Goal: Transaction & Acquisition: Purchase product/service

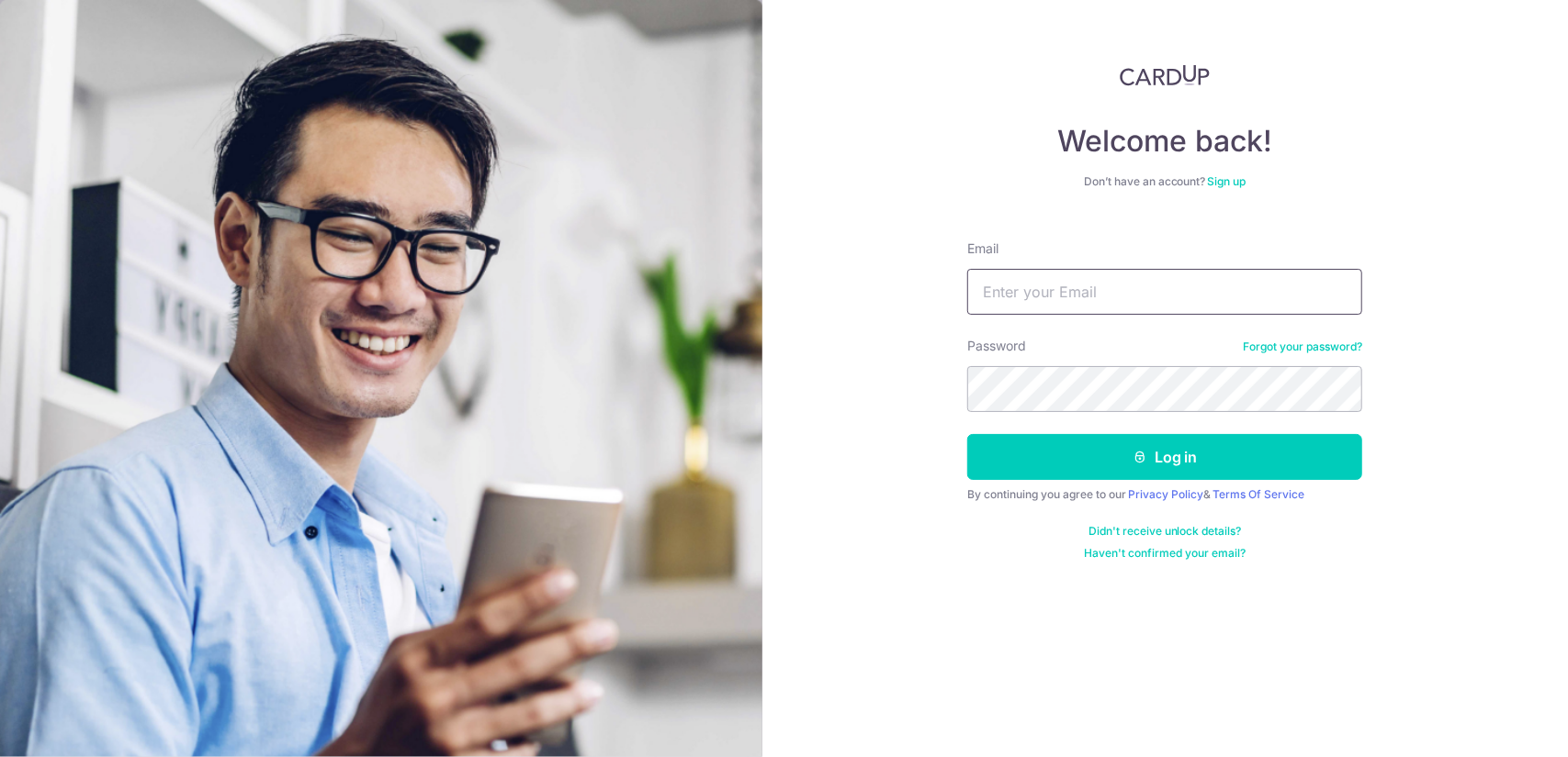
click at [1093, 309] on input "Email" at bounding box center [1164, 292] width 395 height 46
click at [1104, 302] on input "Email" at bounding box center [1164, 292] width 395 height 46
type input "bob.teo.yiquan@gmail.com"
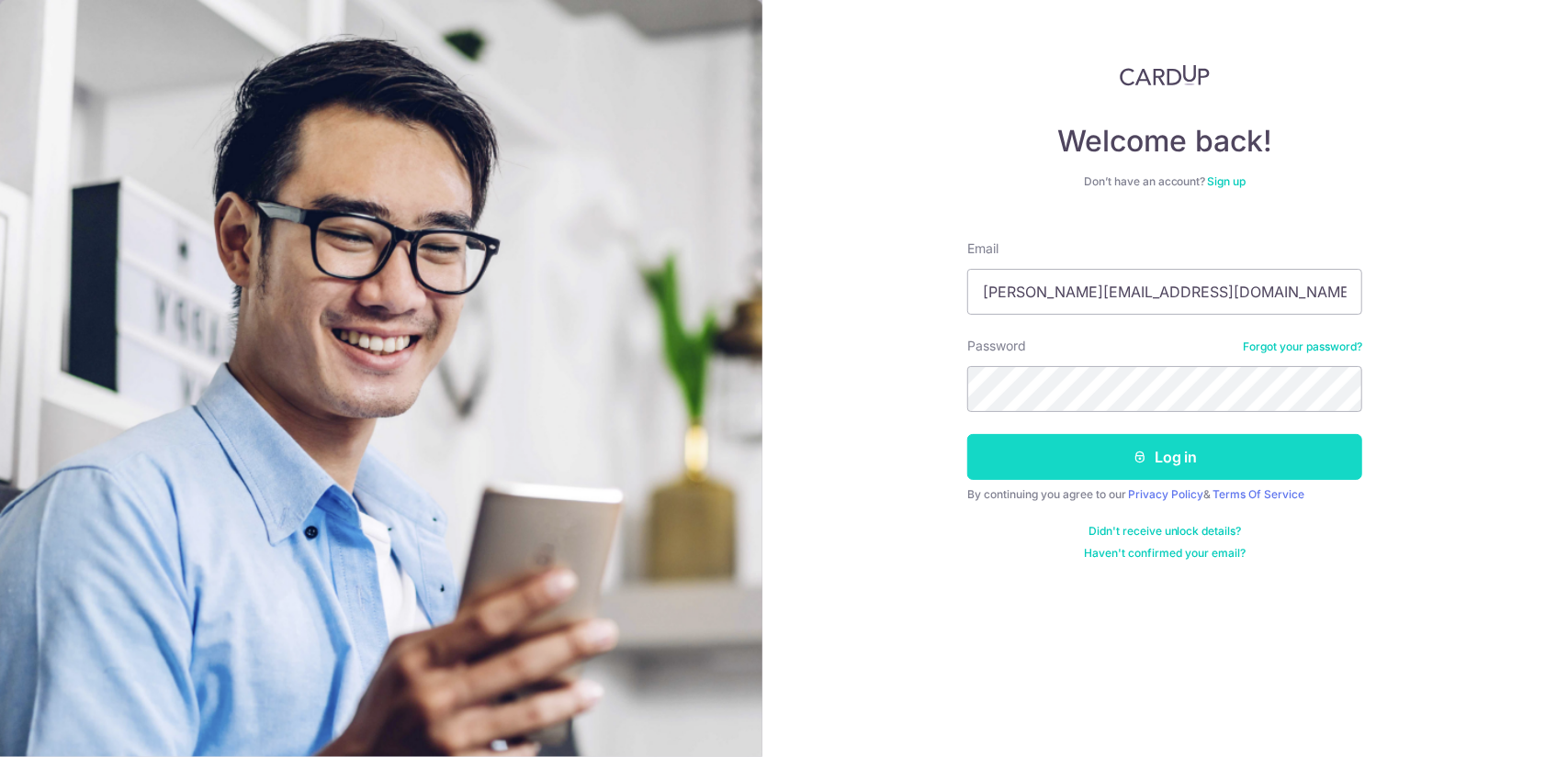
click at [1197, 446] on button "Log in" at bounding box center [1164, 457] width 395 height 46
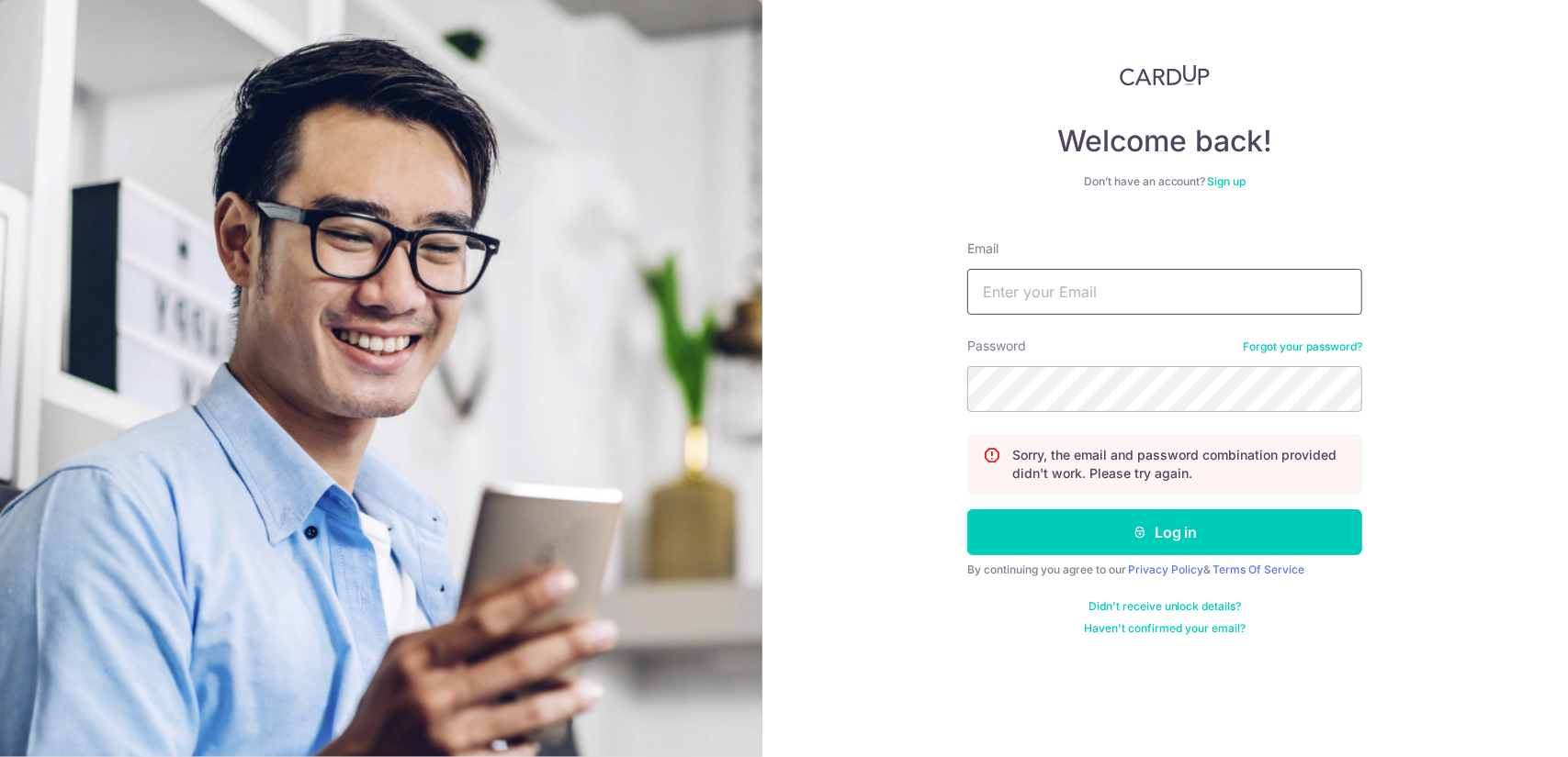
click at [1074, 276] on input "Email" at bounding box center [1164, 292] width 395 height 46
type input "[PERSON_NAME][EMAIL_ADDRESS][DOMAIN_NAME]"
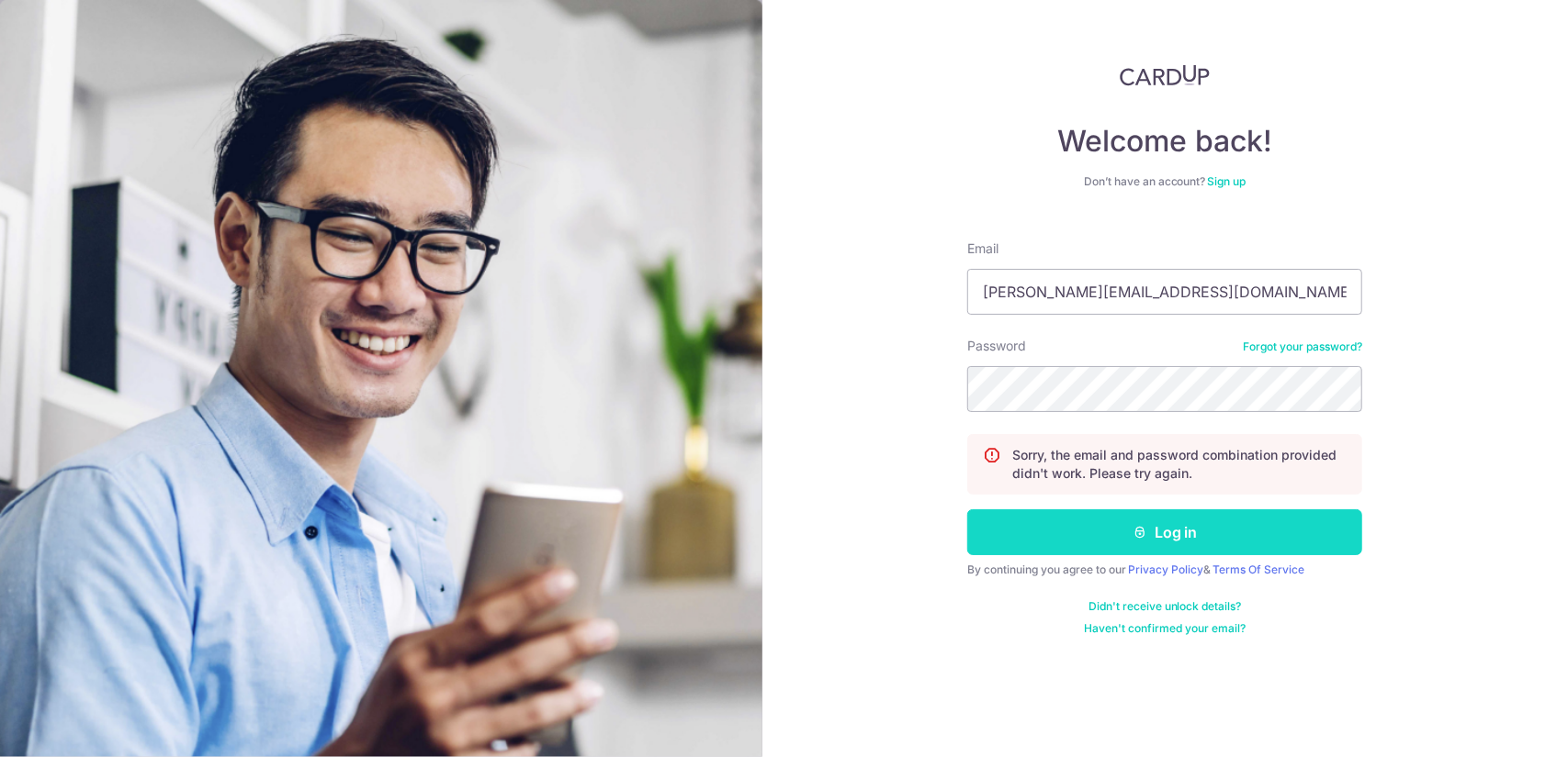
click at [1116, 528] on button "Log in" at bounding box center [1164, 532] width 395 height 46
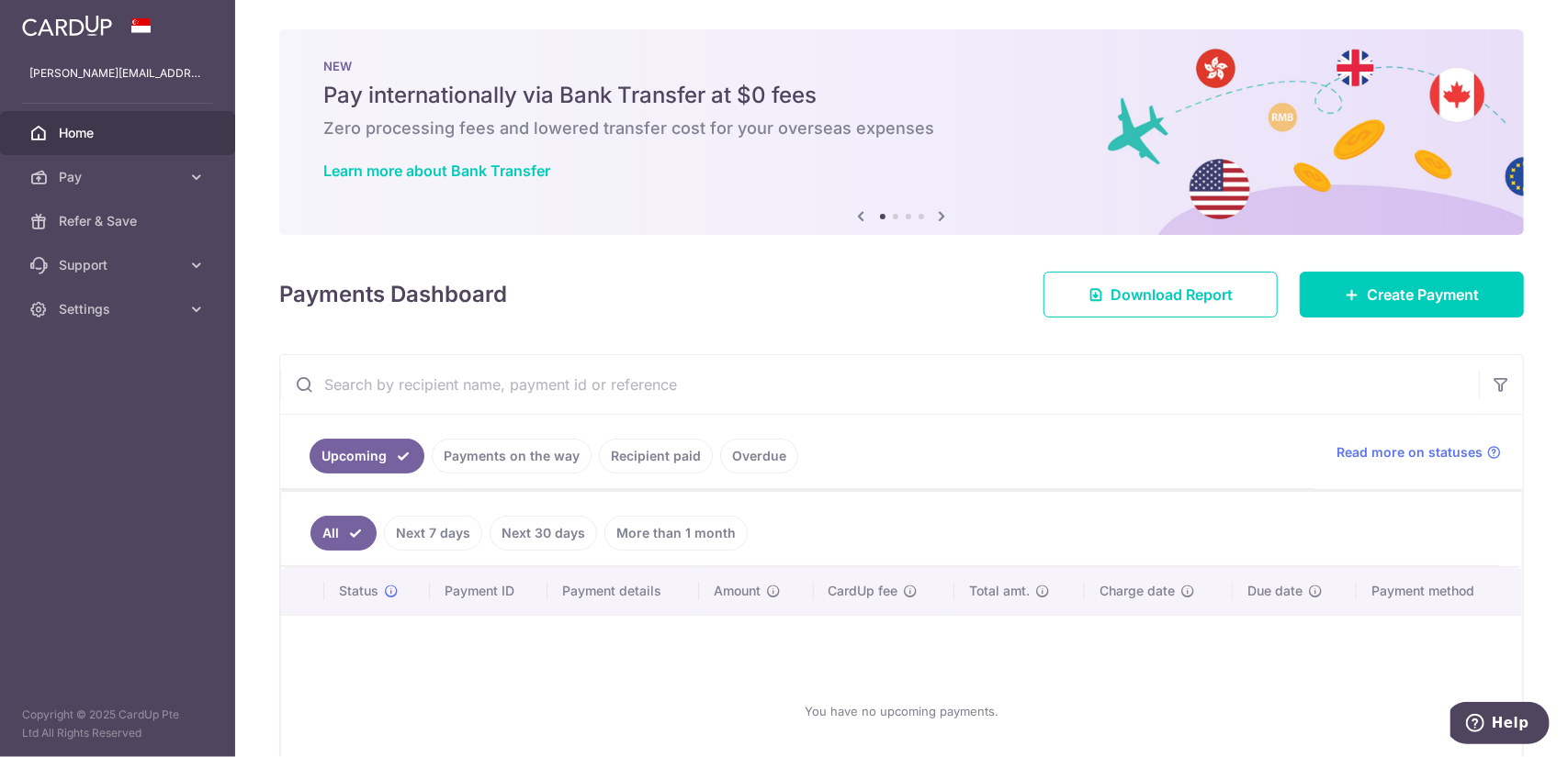
click at [576, 657] on div "You have no upcoming payments." at bounding box center [901, 711] width 1196 height 162
click at [192, 175] on icon at bounding box center [196, 176] width 18 height 18
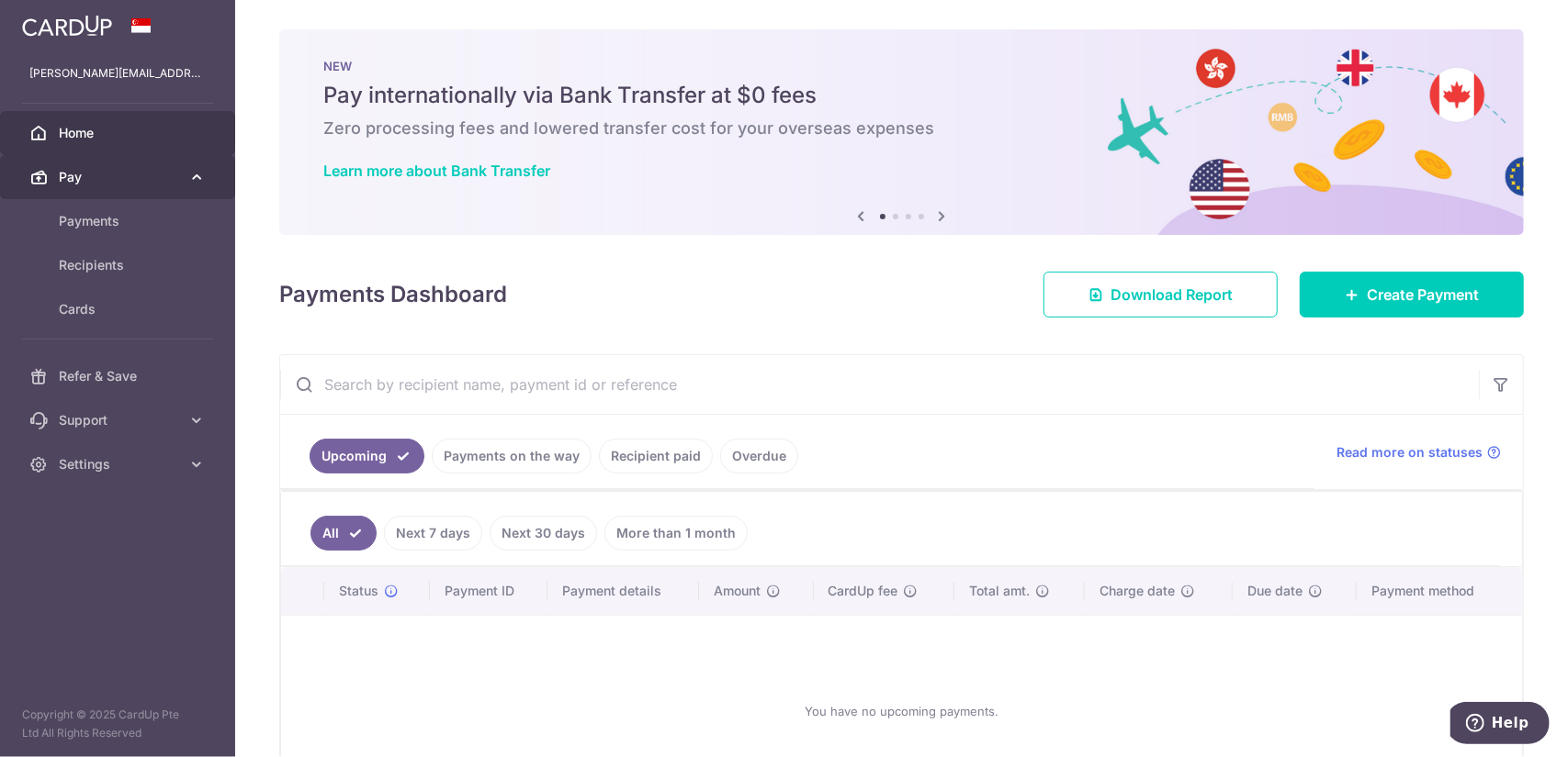
click at [198, 176] on icon at bounding box center [196, 176] width 18 height 18
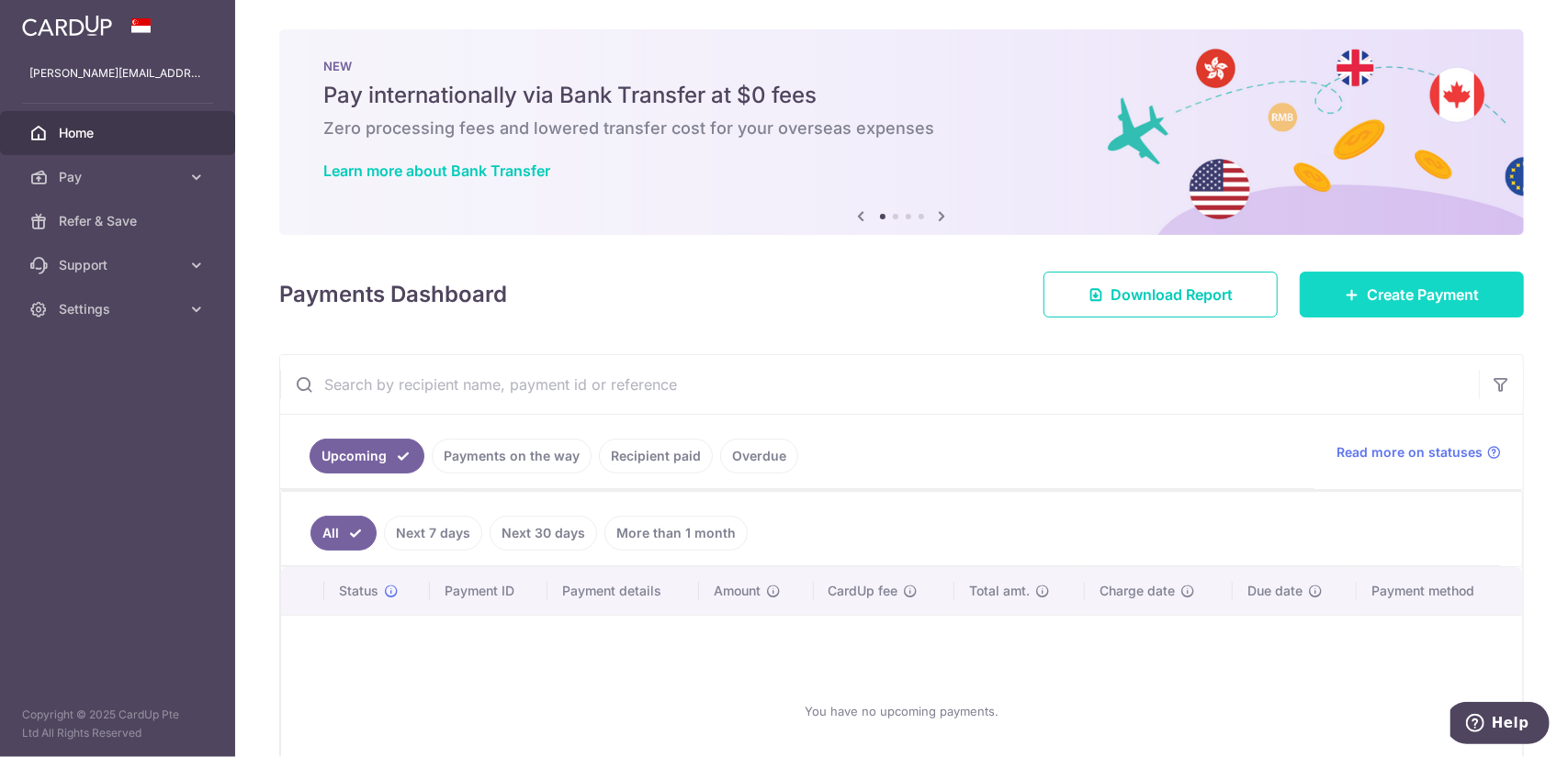
click at [1411, 296] on span "Create Payment" at bounding box center [1423, 294] width 112 height 22
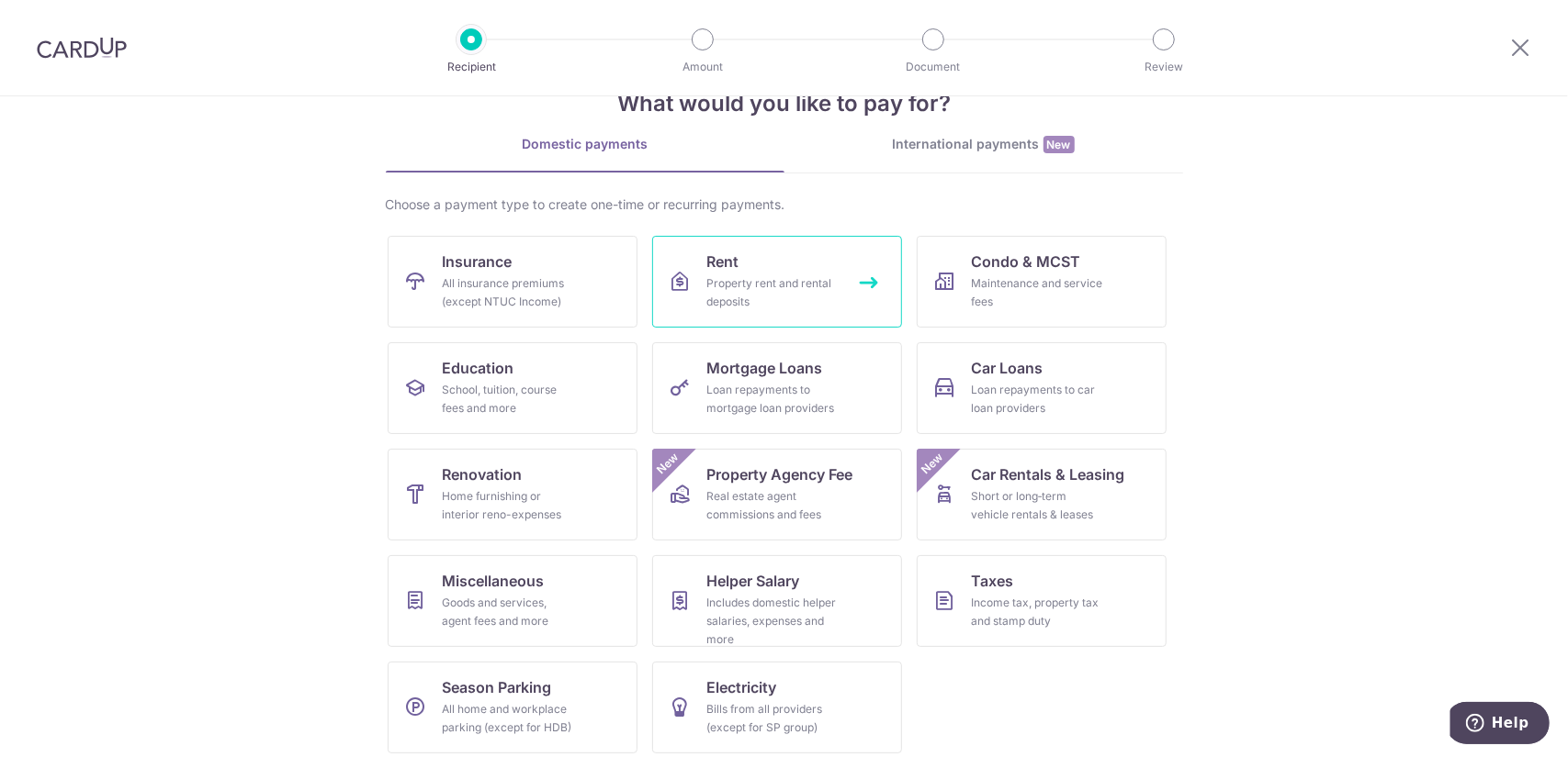
scroll to position [63, 0]
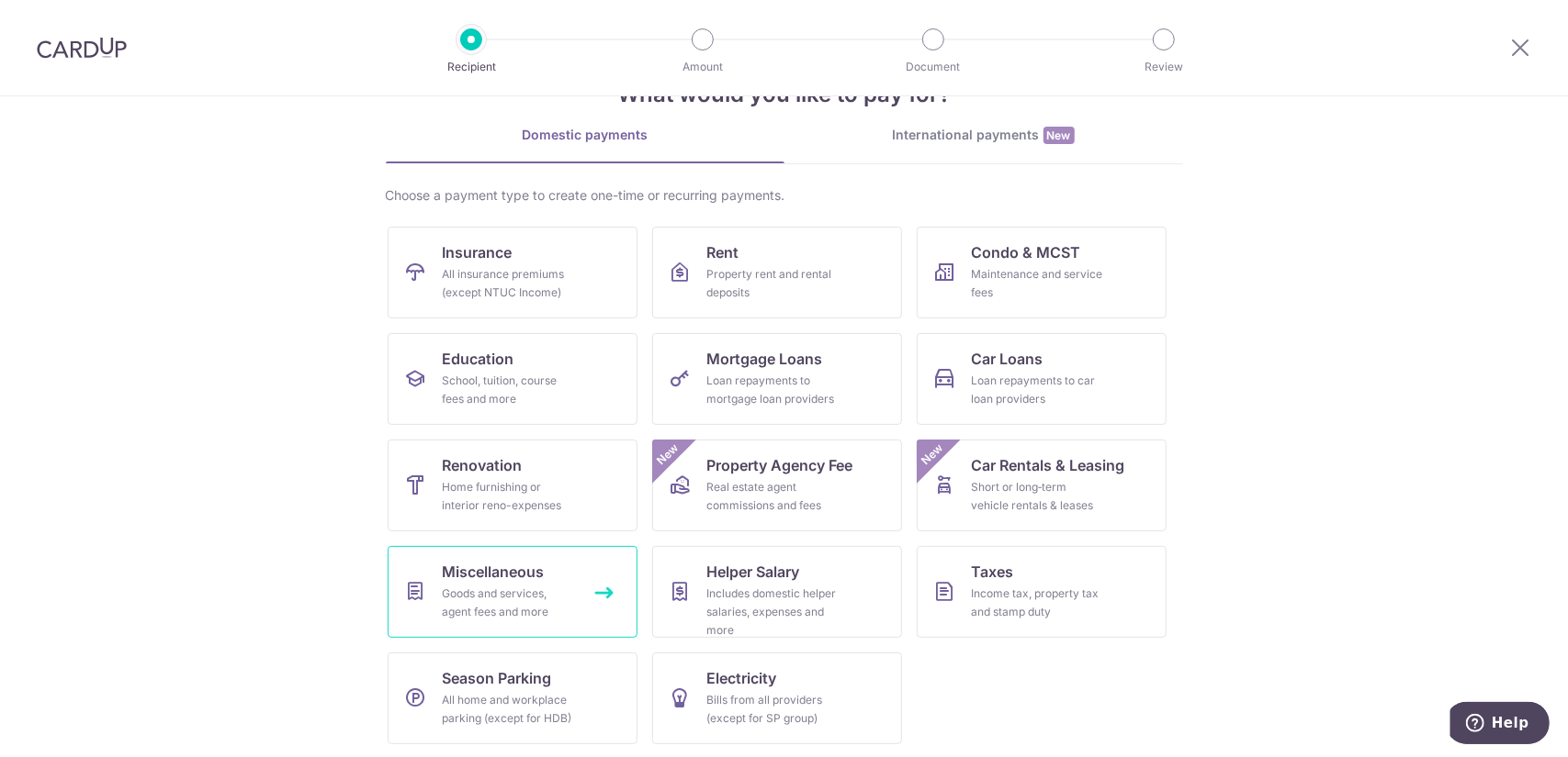
click at [546, 594] on div "Goods and services, agent fees and more" at bounding box center [509, 603] width 132 height 37
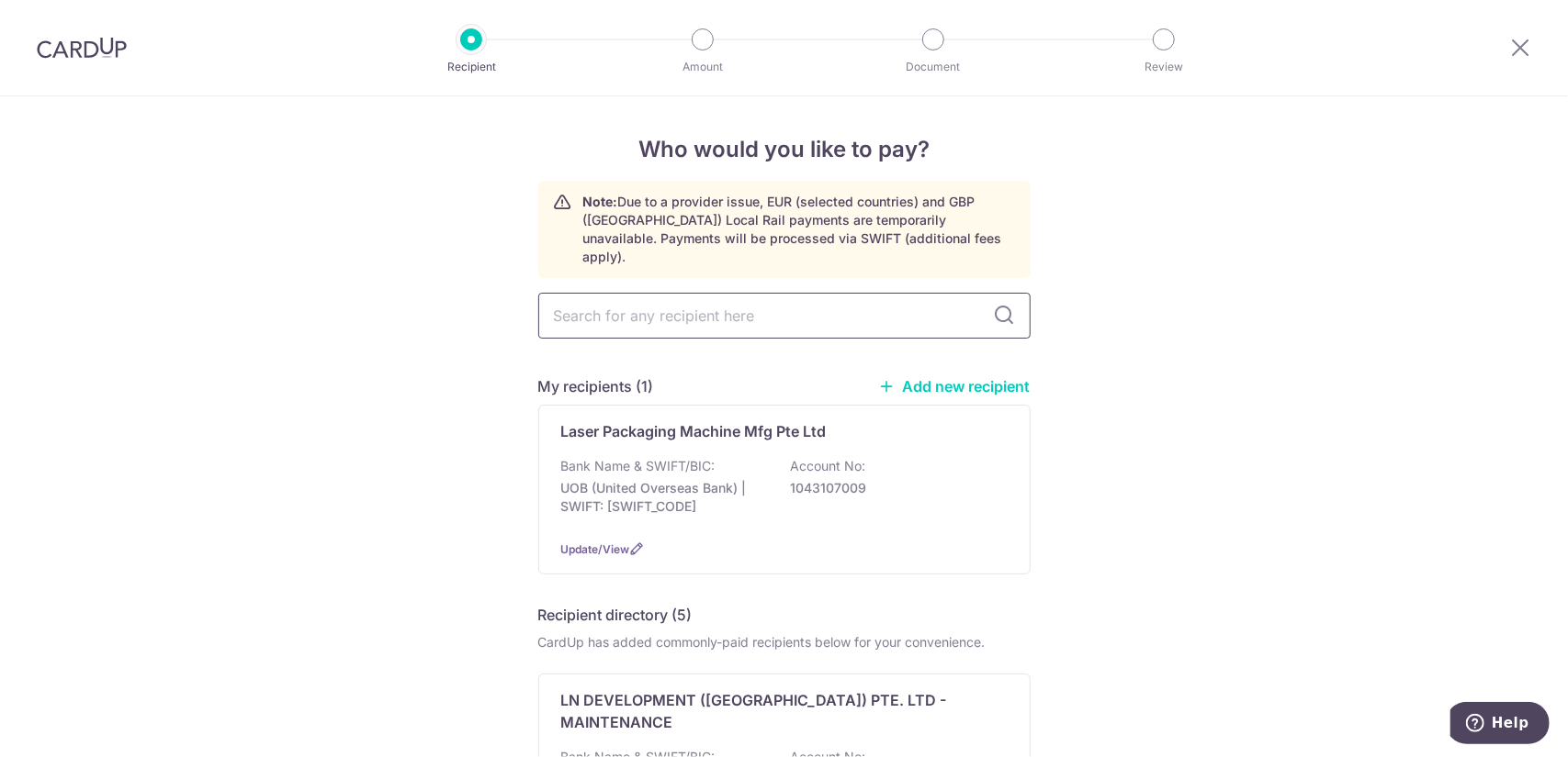
click at [797, 294] on input "text" at bounding box center [784, 316] width 493 height 46
click at [978, 377] on link "Add new recipient" at bounding box center [955, 386] width 151 height 18
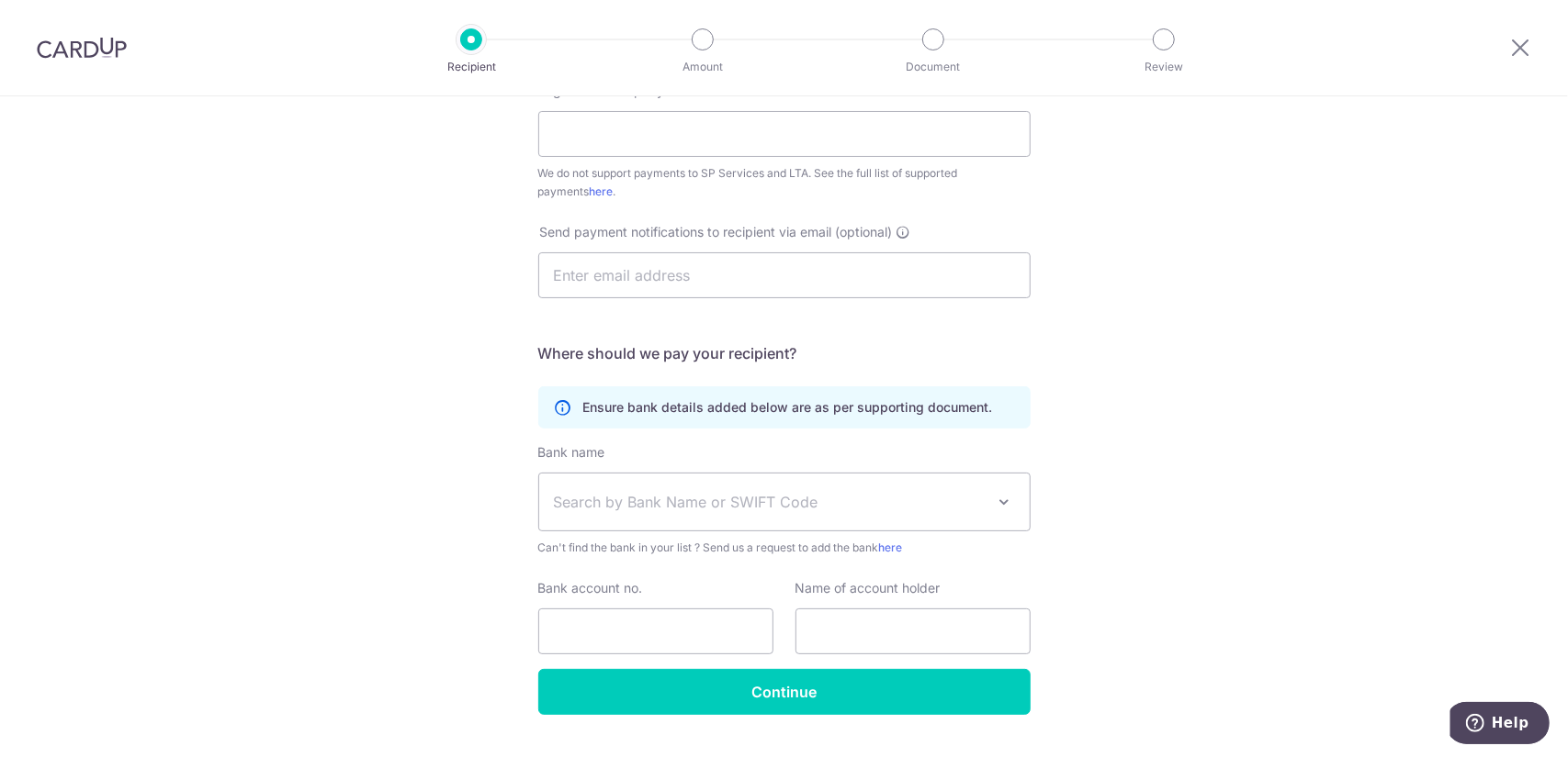
scroll to position [109, 0]
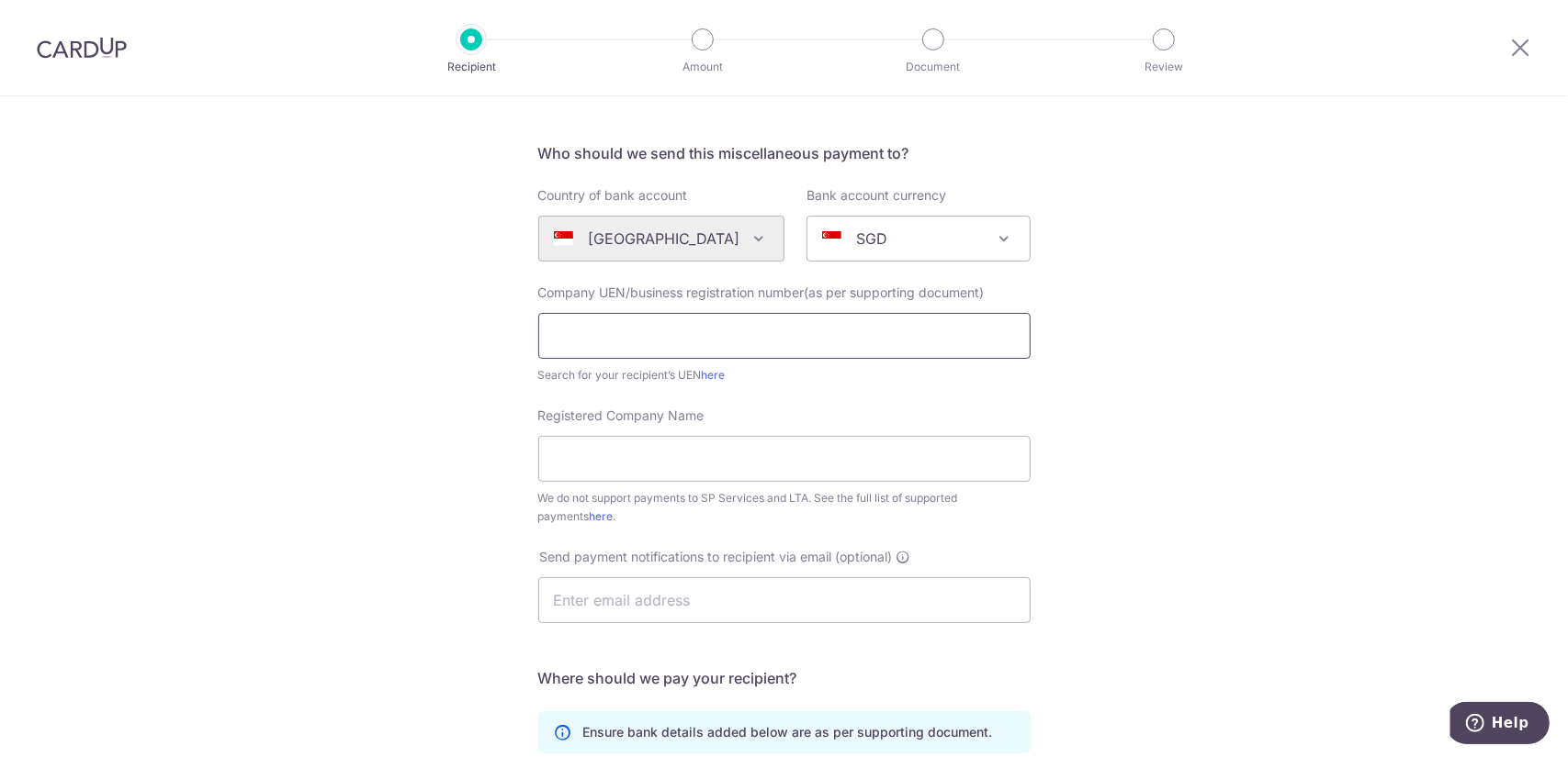
click at [803, 344] on input "text" at bounding box center [784, 336] width 493 height 46
paste input "Boba Planet Pte Ltd"
type input "Boba Planet Pte Ltd"
click at [685, 462] on input "Registered Company Name" at bounding box center [784, 459] width 493 height 46
paste input "Boba Planet Pte Ltd"
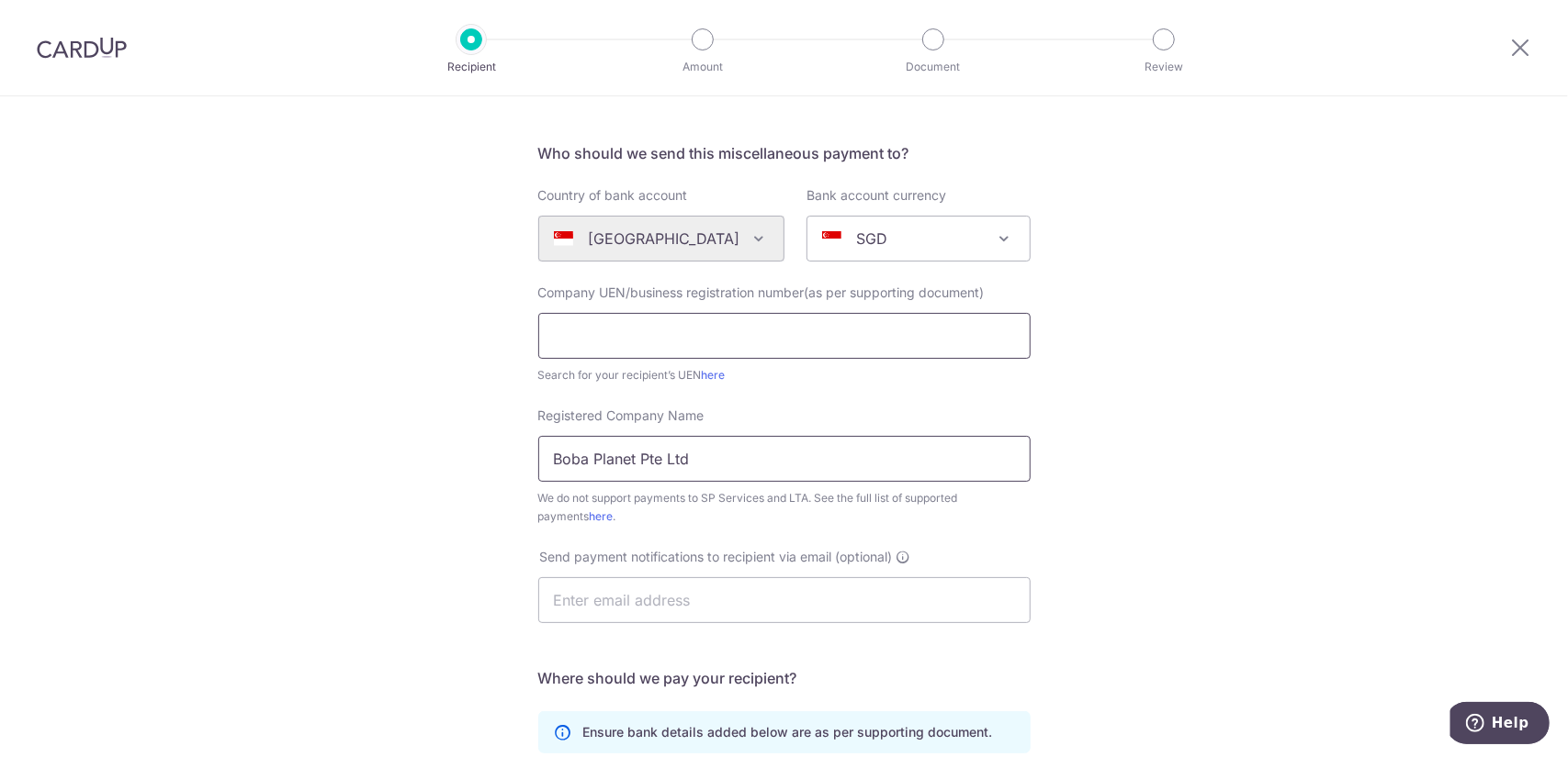
type input "Boba Planet Pte Ltd"
click at [751, 329] on input "text" at bounding box center [784, 336] width 493 height 46
paste input "200812226W"
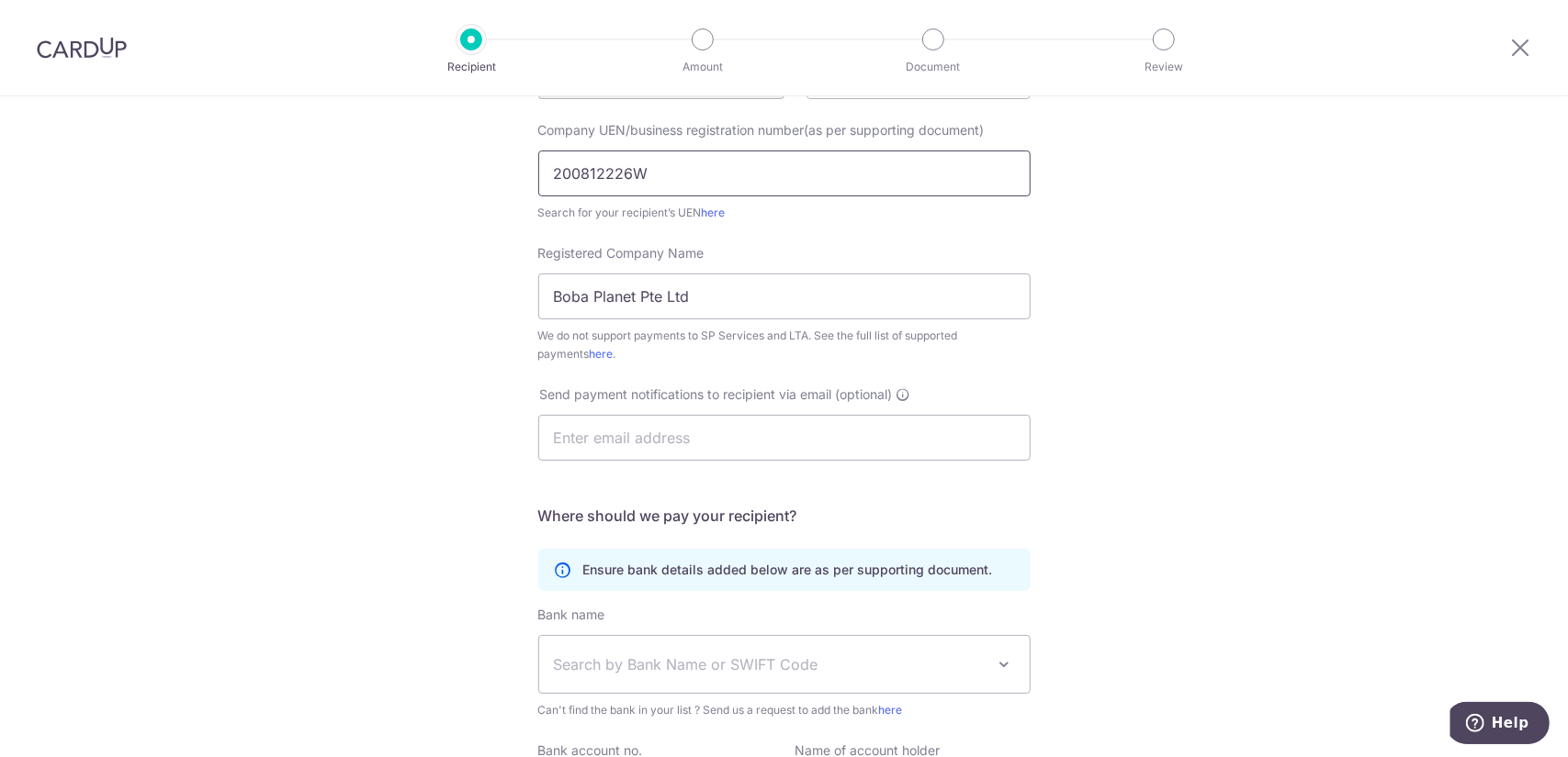
scroll to position [292, 0]
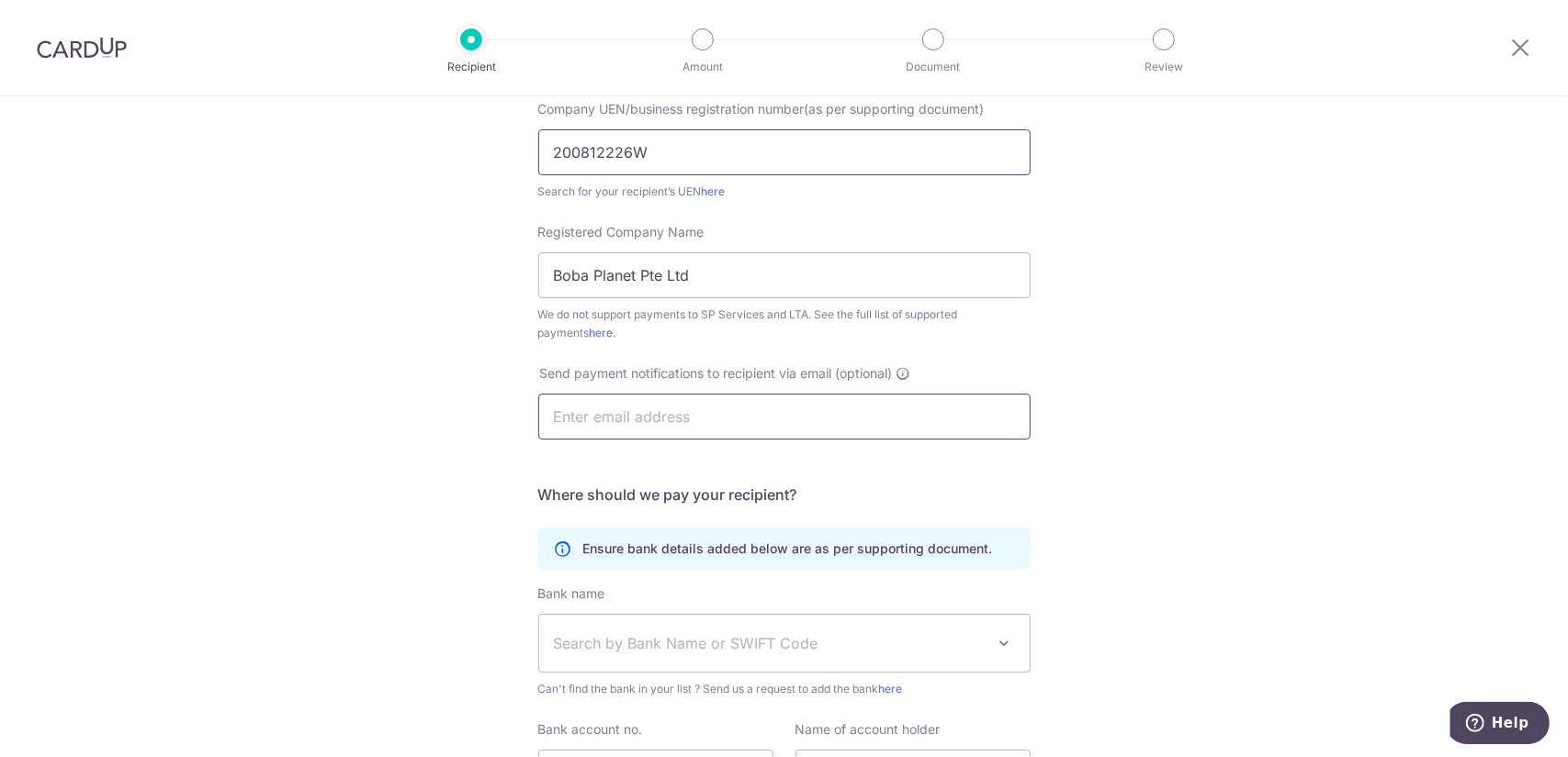
type input "200812226W"
click at [627, 413] on input "text" at bounding box center [784, 417] width 493 height 46
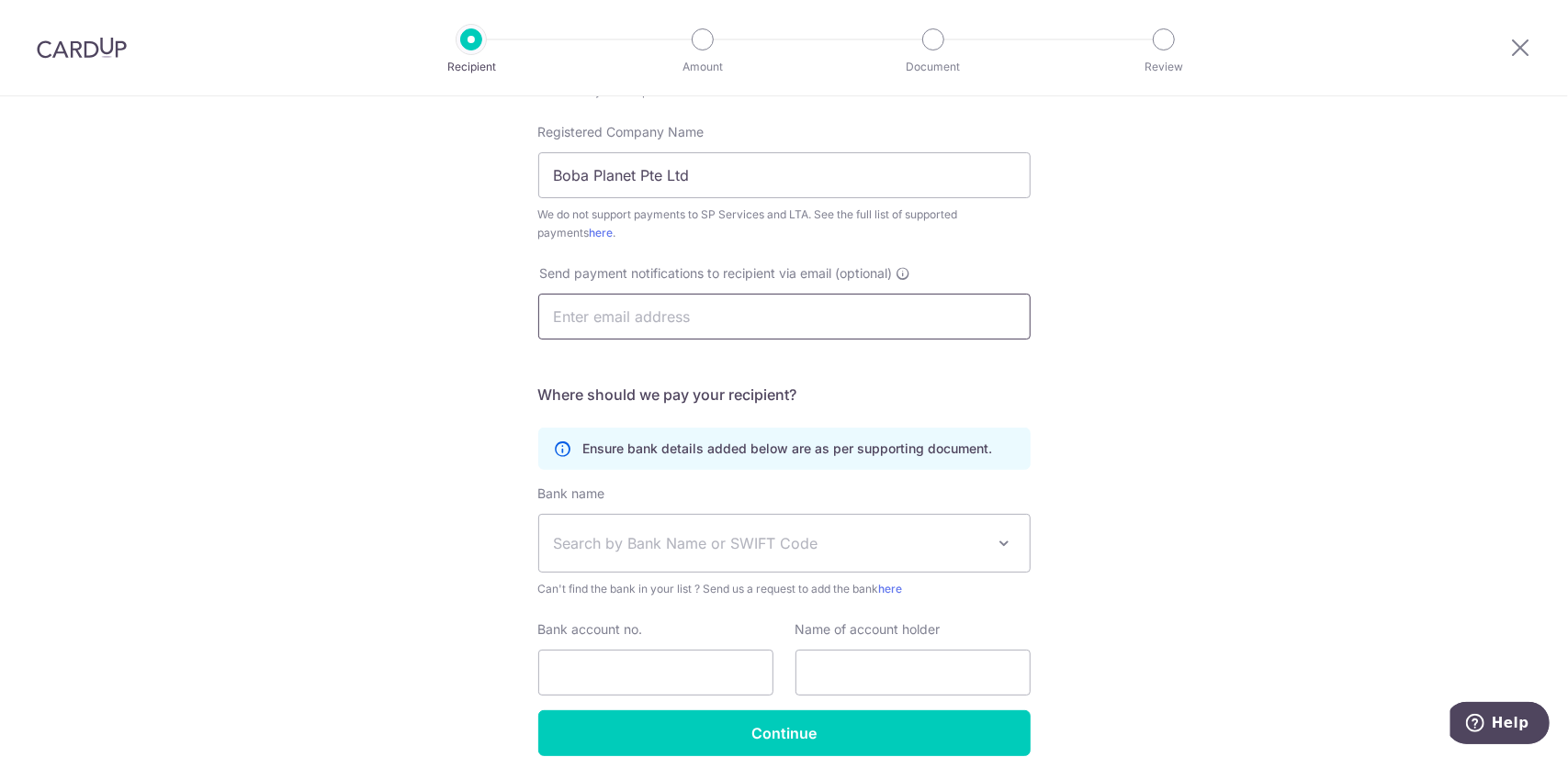
scroll to position [384, 0]
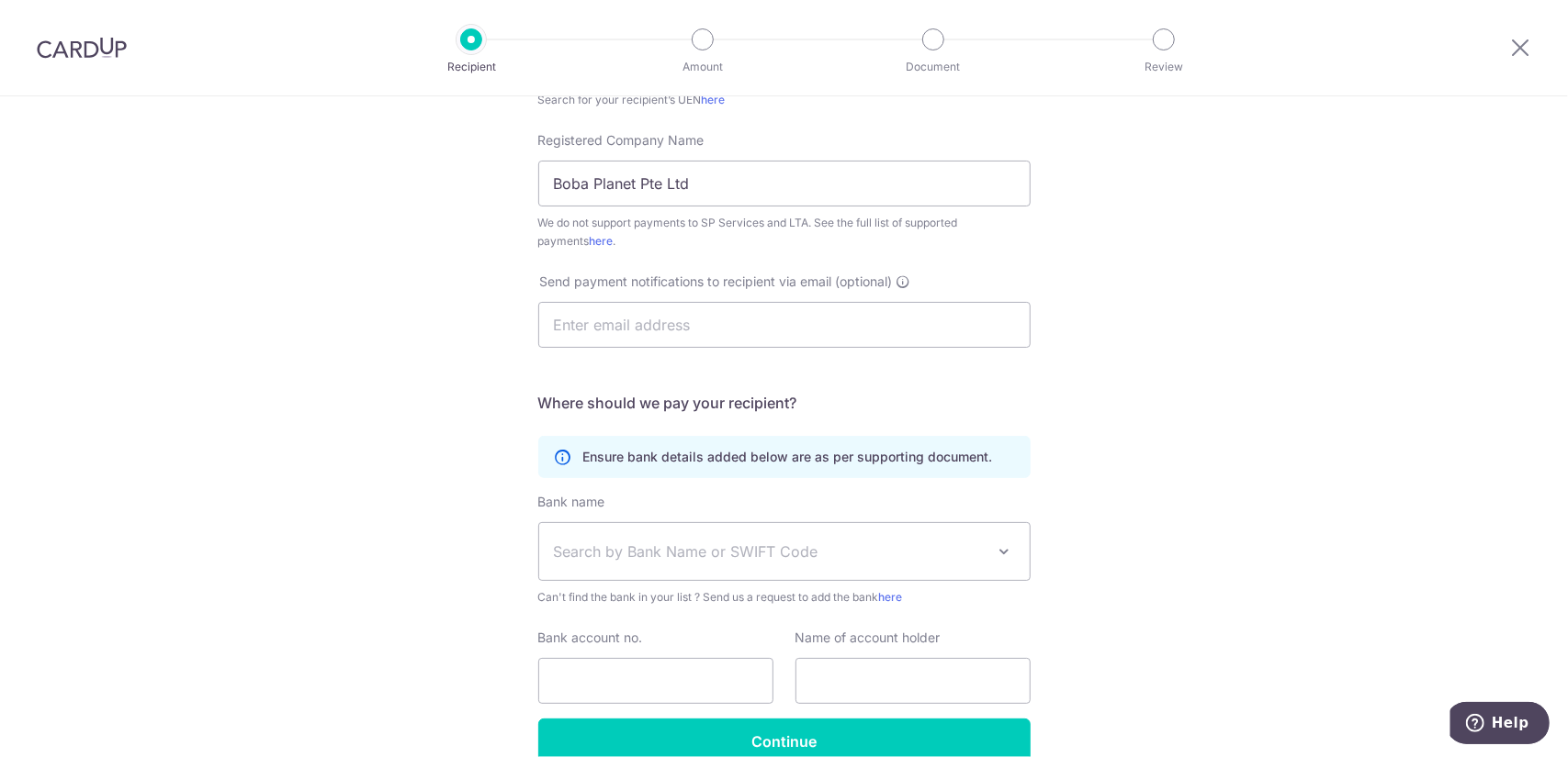
click at [700, 548] on span "Search by Bank Name or SWIFT Code" at bounding box center [769, 551] width 432 height 22
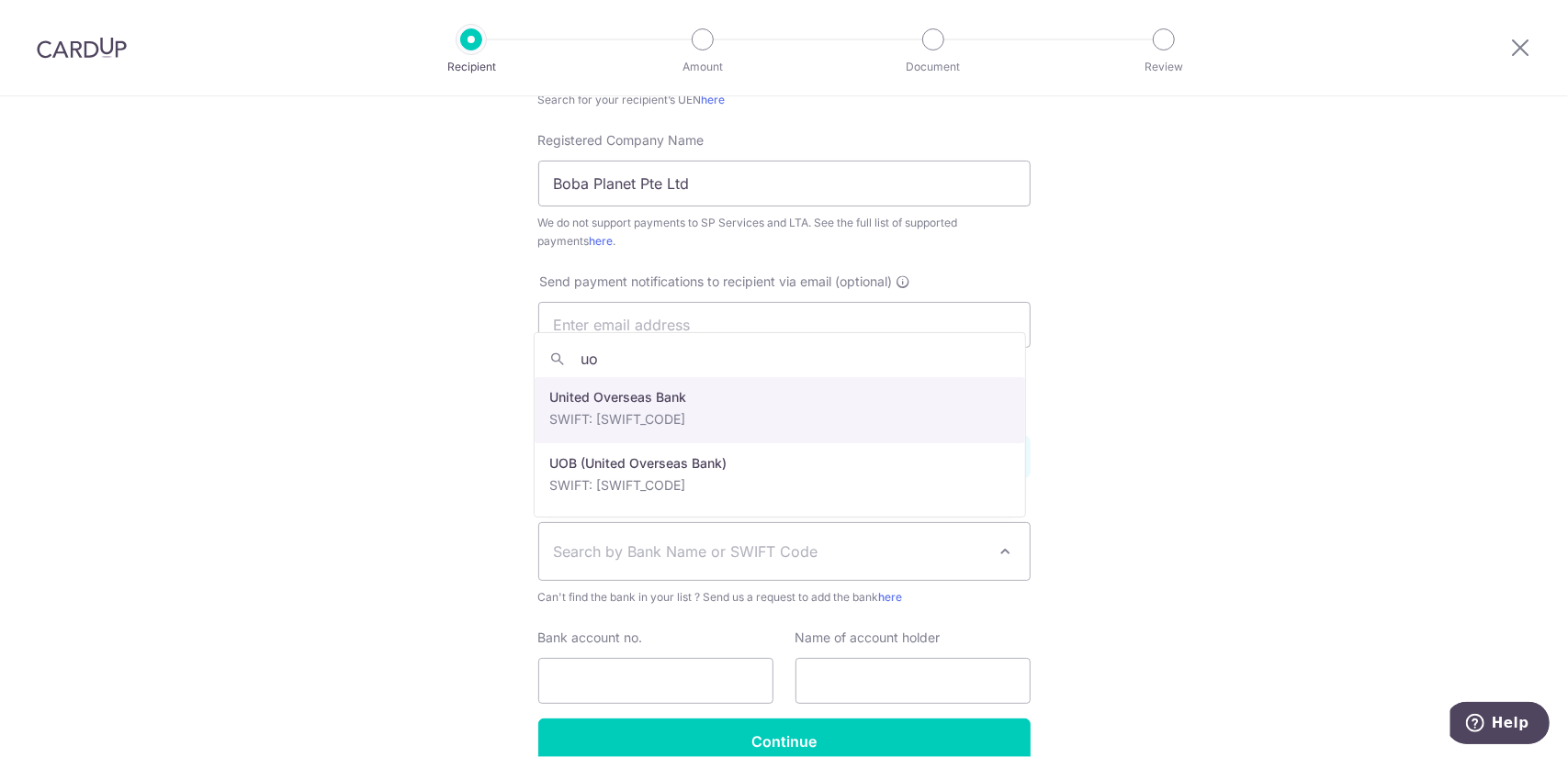
type input "uo"
select select "23668"
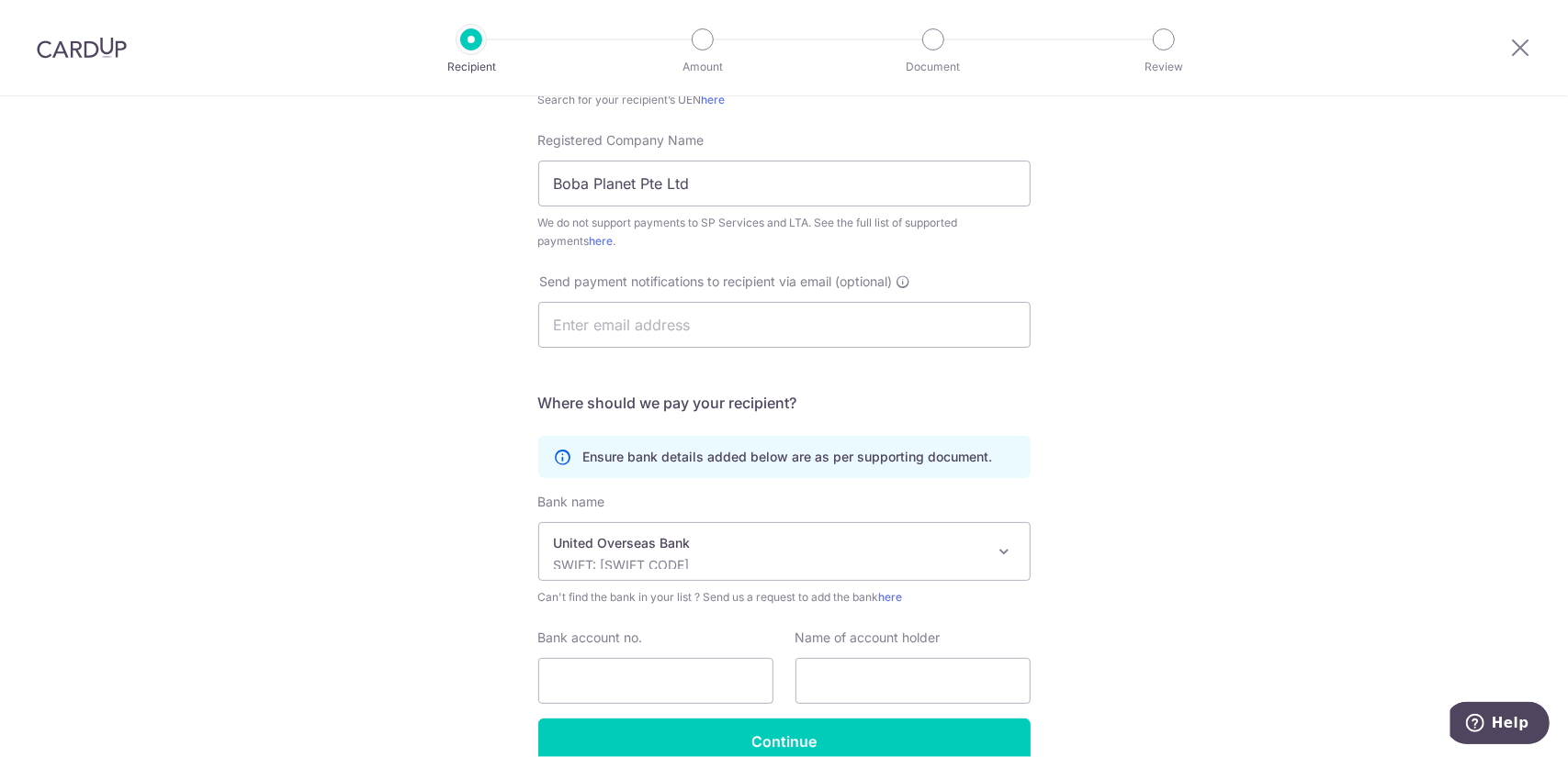
click at [1153, 523] on div "Who would you like to pay? Your recipient does not need a CardUp account to rec…" at bounding box center [784, 282] width 1568 height 1139
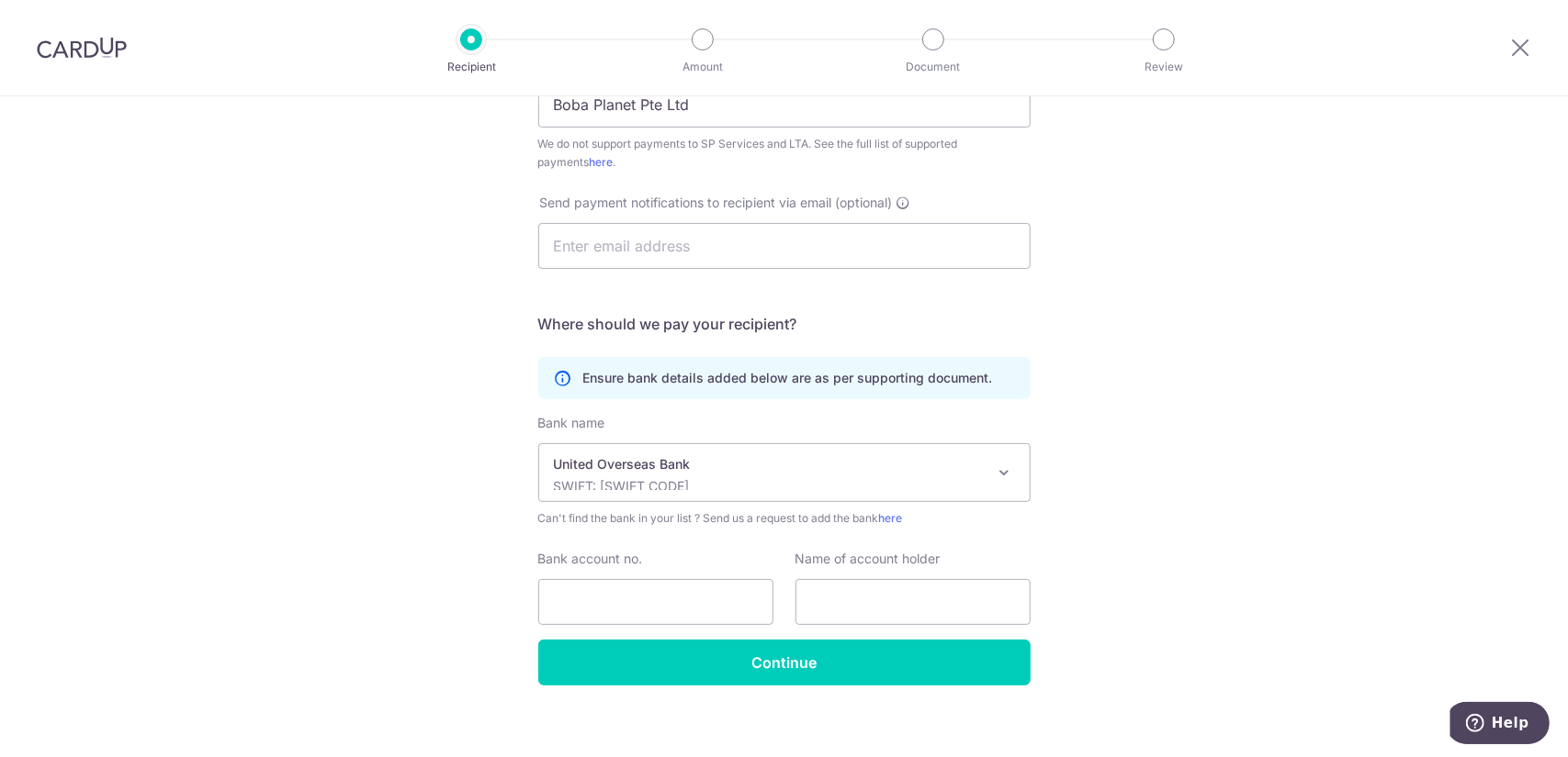
scroll to position [475, 0]
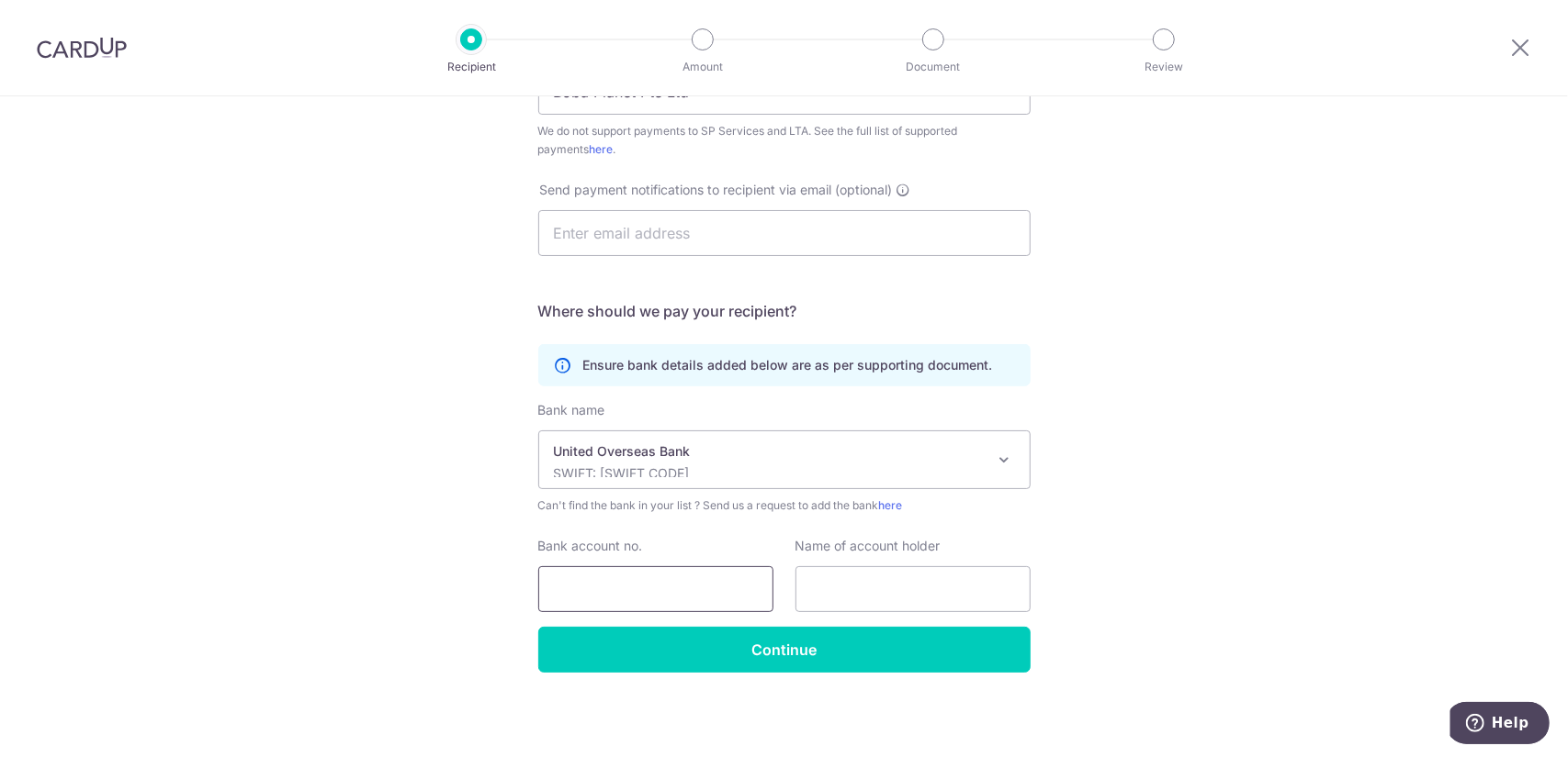
click at [721, 605] on input "Bank account no." at bounding box center [655, 589] width 235 height 46
paste input "3493049893"
type input "3493049893"
click at [847, 585] on input "text" at bounding box center [913, 589] width 235 height 46
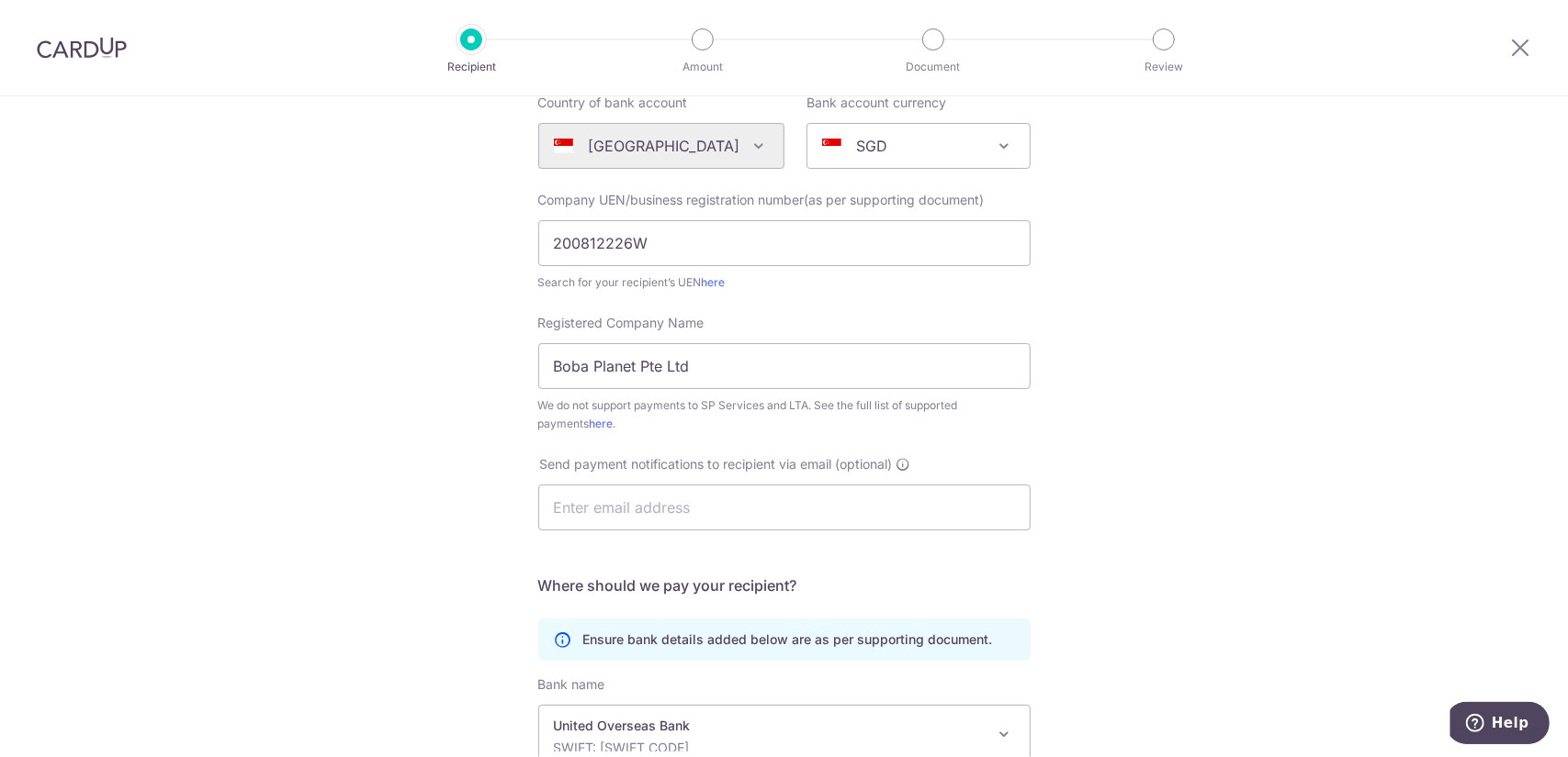
scroll to position [200, 0]
drag, startPoint x: 715, startPoint y: 366, endPoint x: 499, endPoint y: 375, distance: 216.2
click at [499, 375] on div "Who would you like to pay? Your recipient does not need a CardUp account to rec…" at bounding box center [784, 466] width 1568 height 1139
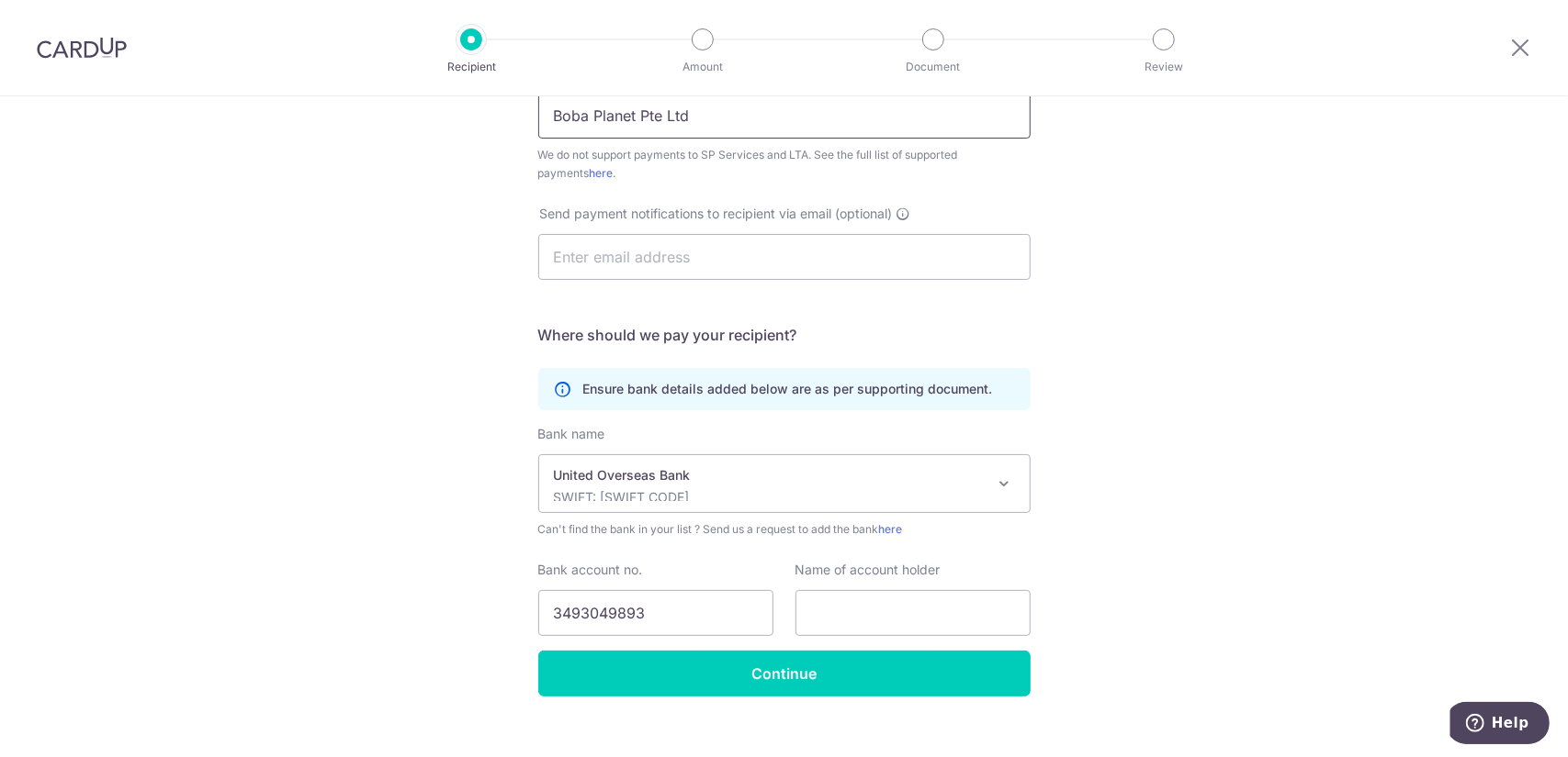
scroll to position [475, 0]
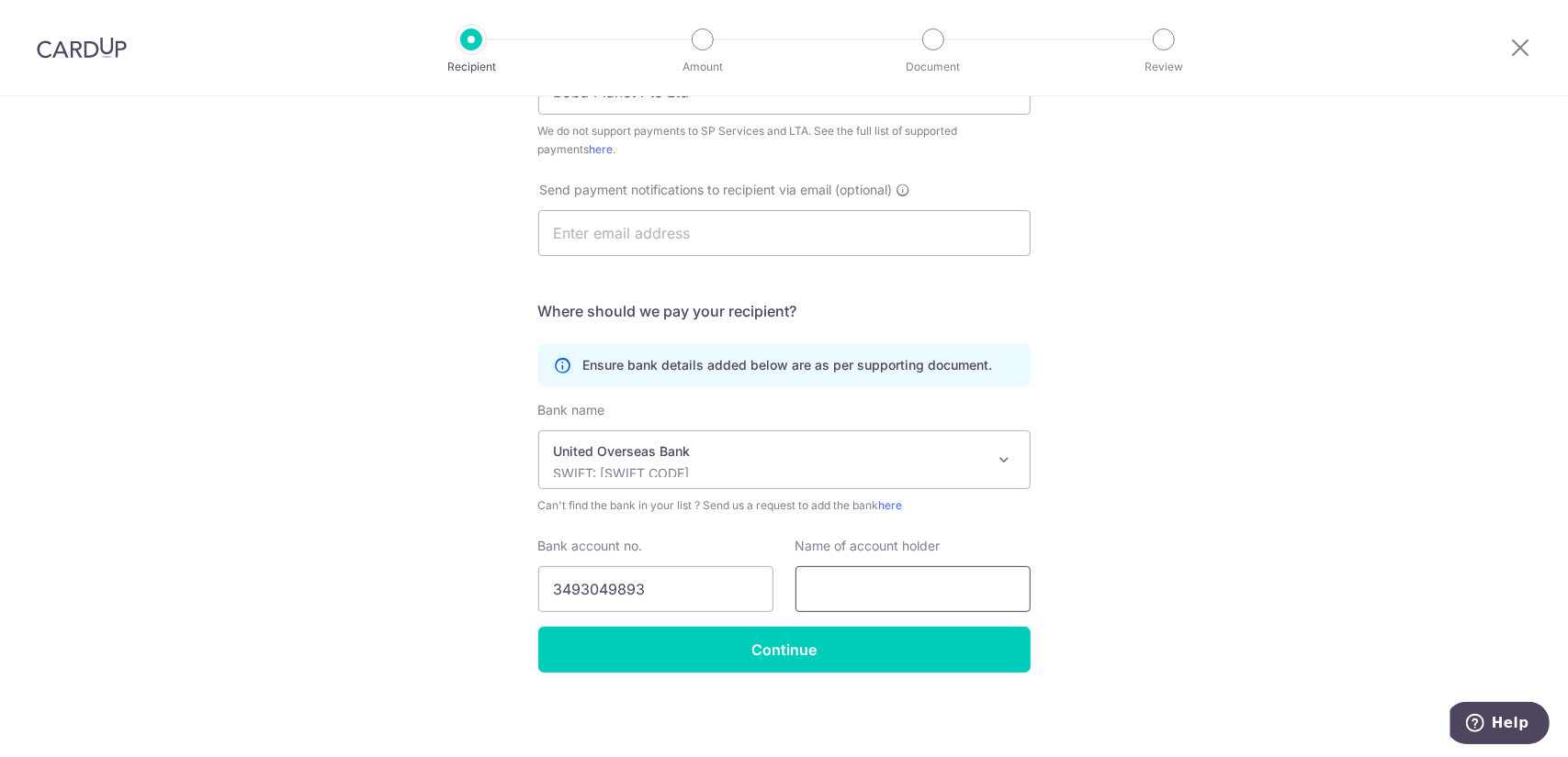
click at [845, 581] on input "text" at bounding box center [913, 589] width 235 height 46
paste input "Boba Planet Pte Ltd"
type input "Boba Planet Pte Ltd"
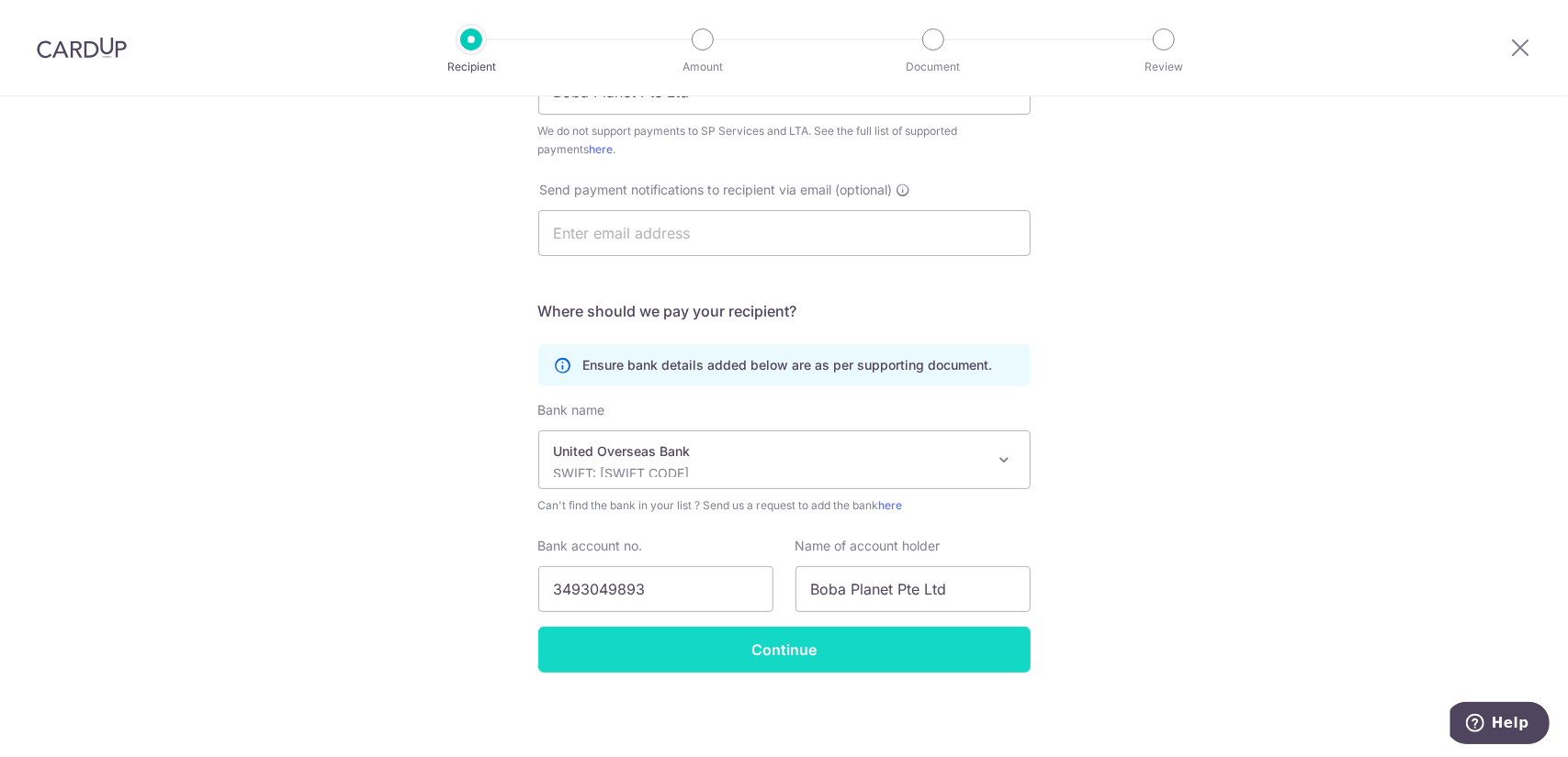
click at [890, 647] on input "Continue" at bounding box center [784, 650] width 493 height 46
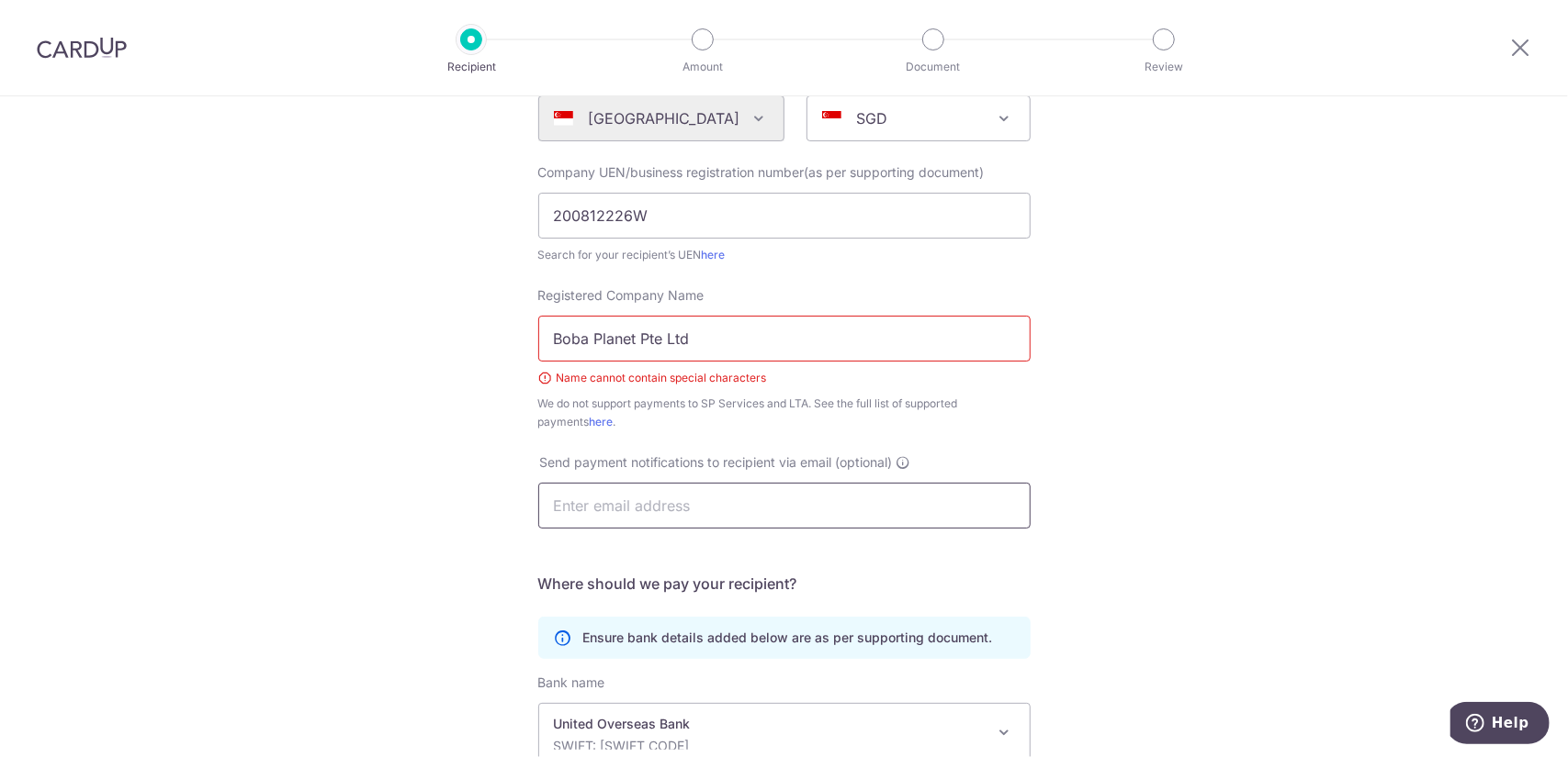
scroll to position [226, 0]
click at [643, 344] on input "Boba Planet Pte Ltd" at bounding box center [784, 342] width 493 height 46
click at [712, 343] on input "Boba Planet Pte Ltd" at bounding box center [784, 342] width 493 height 46
click at [587, 346] on input "Boba Planet Pte Ltd" at bounding box center [784, 342] width 493 height 46
click at [674, 337] on input "Boba Planet Pte Ltd" at bounding box center [784, 342] width 493 height 46
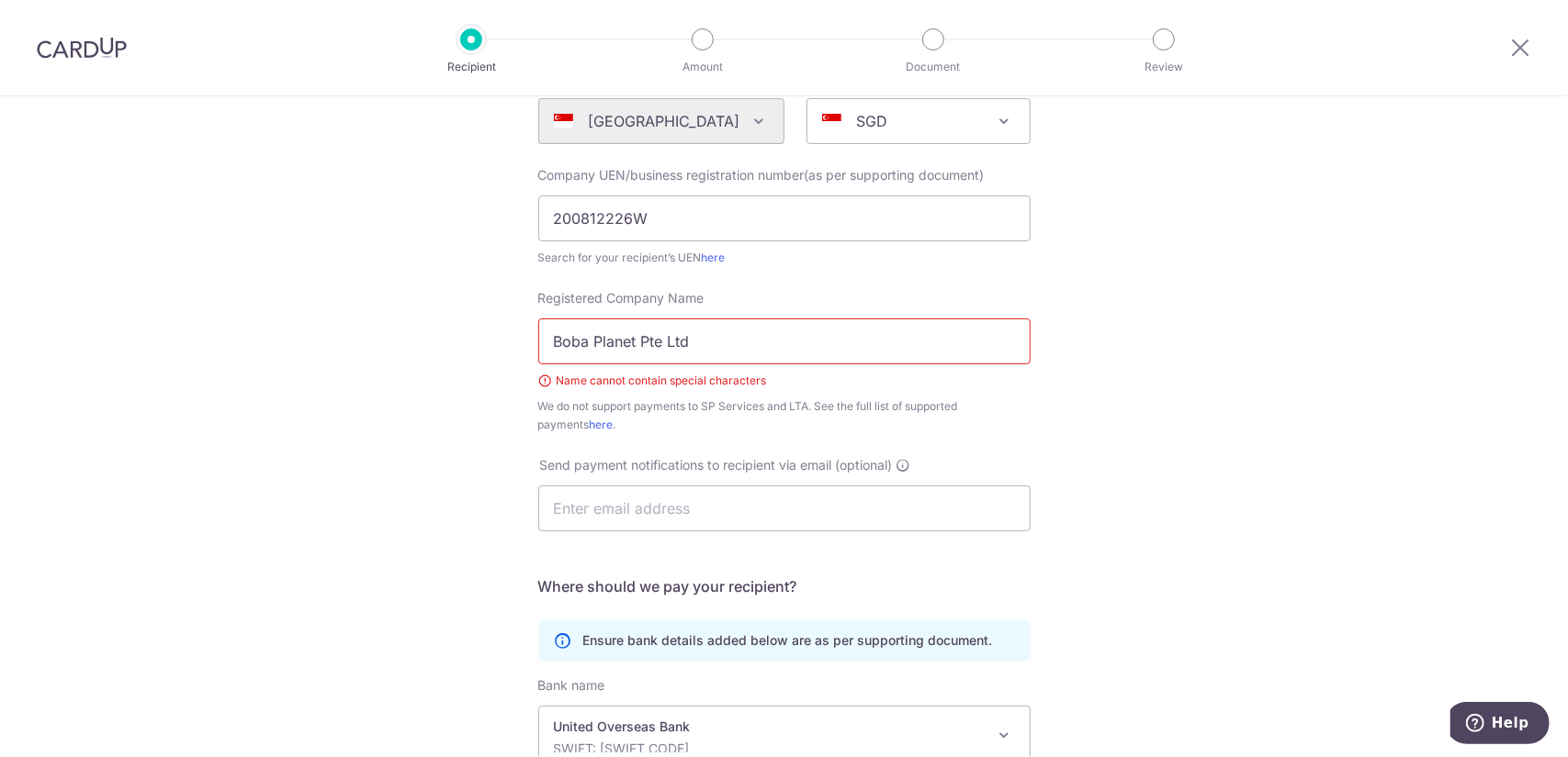
click at [694, 343] on input "Boba Planet Pte Ltd" at bounding box center [784, 342] width 493 height 46
drag, startPoint x: 579, startPoint y: 349, endPoint x: 550, endPoint y: 348, distance: 29.0
click at [572, 349] on input "Boba Planet Pte Ltd" at bounding box center [784, 342] width 493 height 46
drag, startPoint x: 550, startPoint y: 348, endPoint x: 578, endPoint y: 342, distance: 28.6
click at [550, 346] on input "Boba Planet Pte Ltd" at bounding box center [784, 342] width 493 height 46
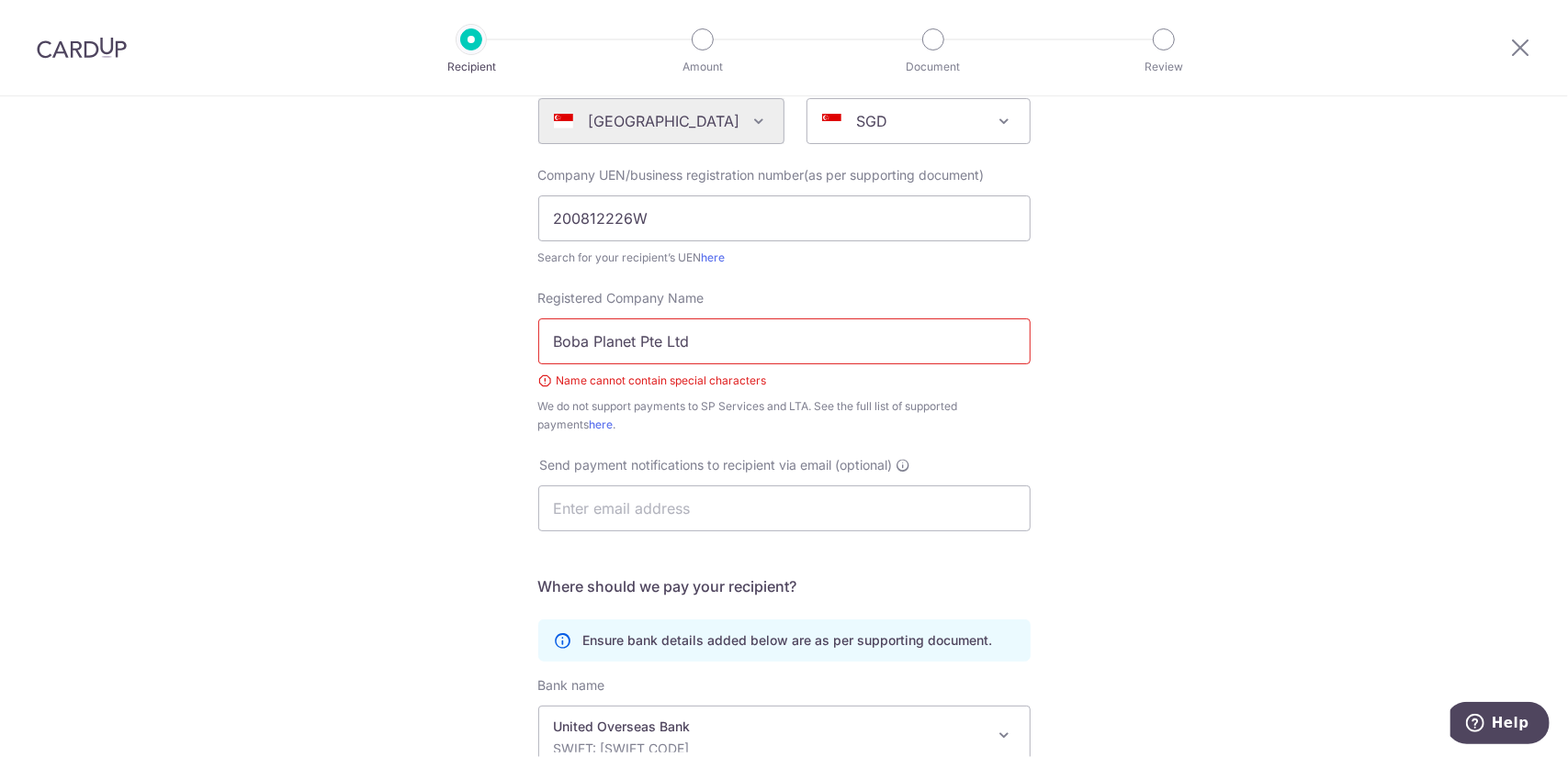
click at [713, 343] on input "Boba Planet Pte Ltd" at bounding box center [784, 342] width 493 height 46
click at [1040, 392] on div "Who would you like to pay? Your recipient does not need a CardUp account to rec…" at bounding box center [784, 452] width 1568 height 1165
click at [539, 384] on div "Name cannot contain special characters" at bounding box center [784, 380] width 493 height 18
drag, startPoint x: 493, startPoint y: 348, endPoint x: 461, endPoint y: 353, distance: 32.4
click at [461, 353] on div "Who would you like to pay? Your recipient does not need a CardUp account to rec…" at bounding box center [784, 452] width 1568 height 1165
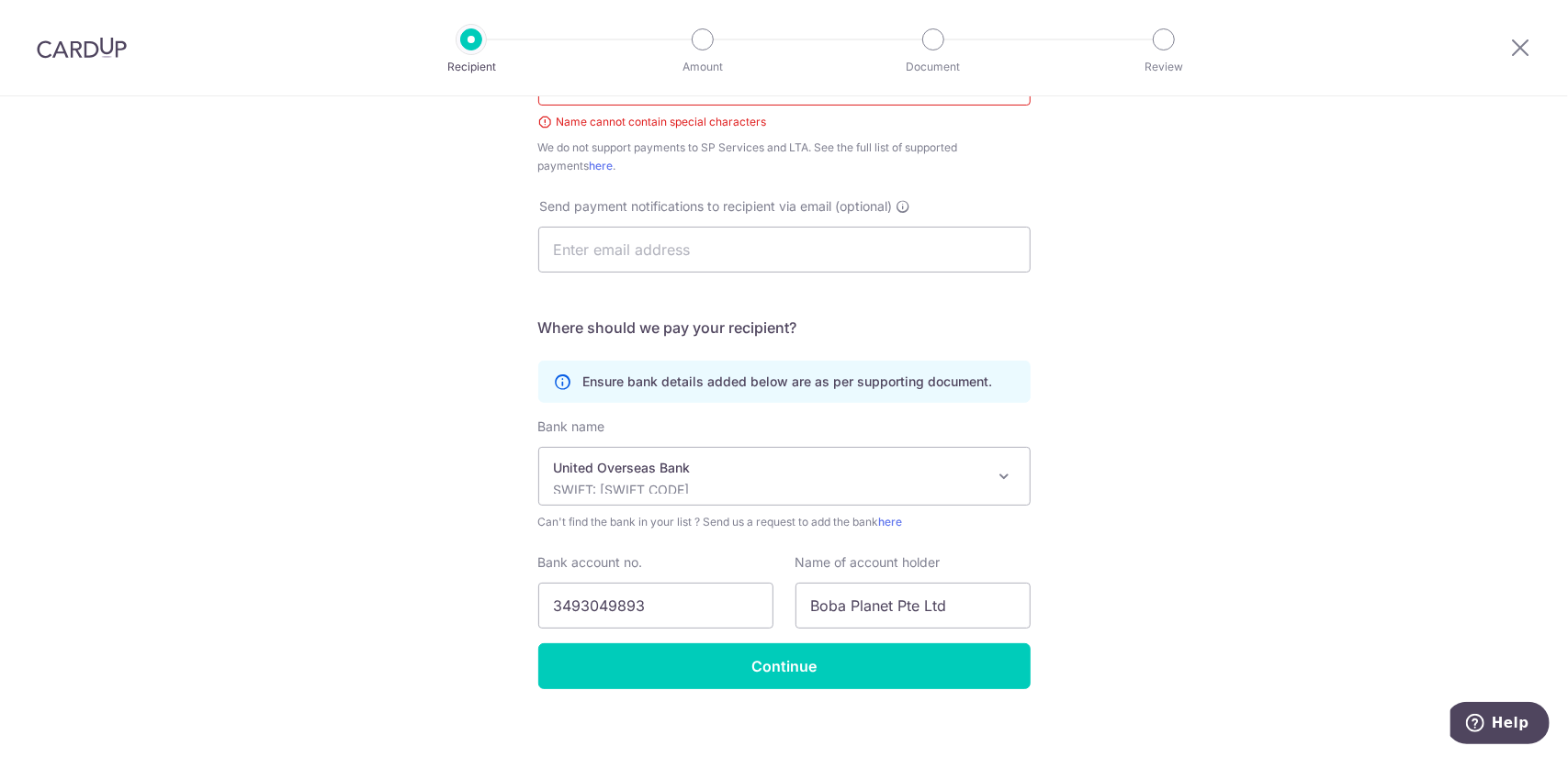
scroll to position [501, 0]
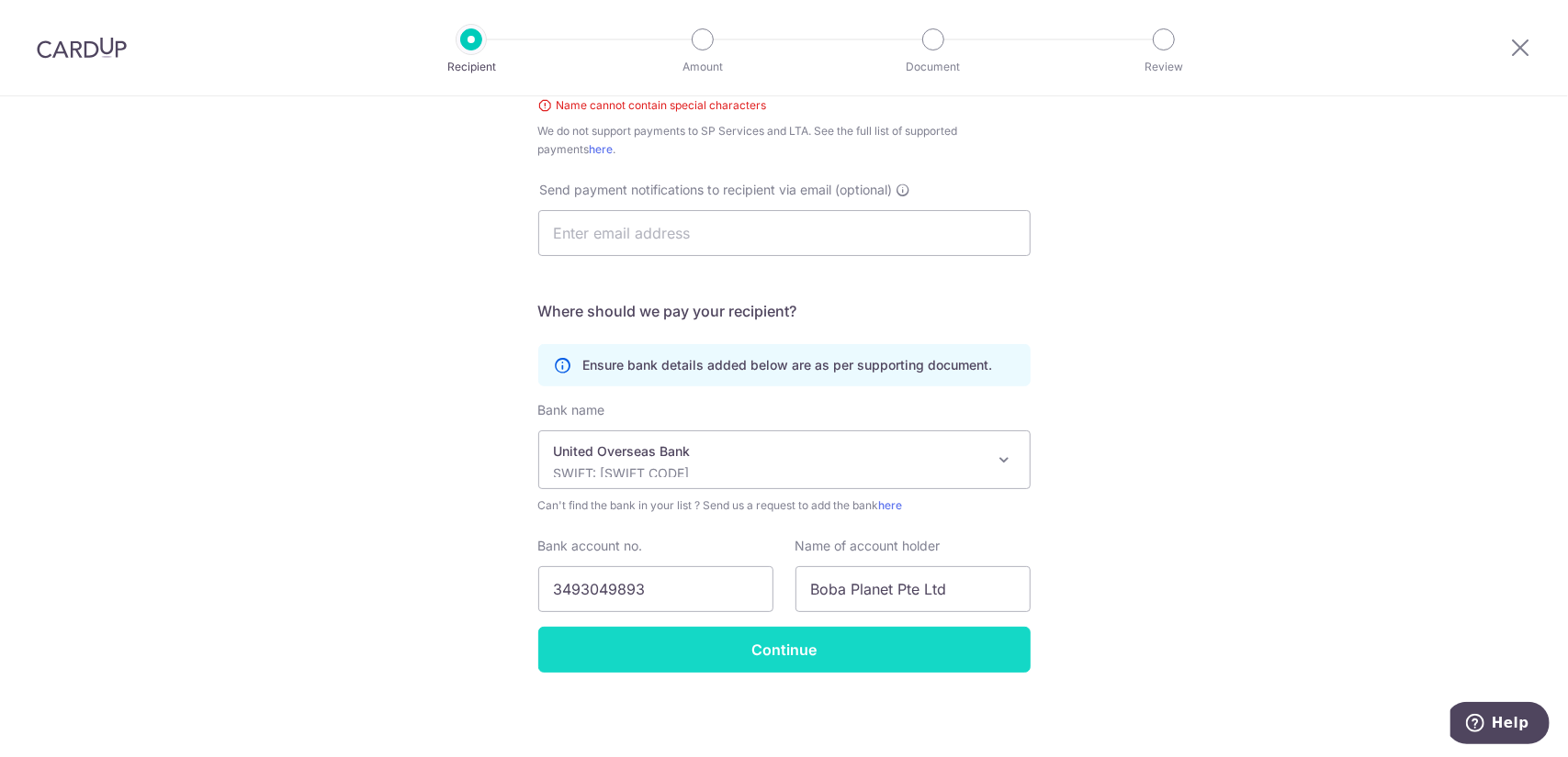
type input "Boba Planet Pte Ltd"
click at [750, 636] on input "Continue" at bounding box center [784, 650] width 493 height 46
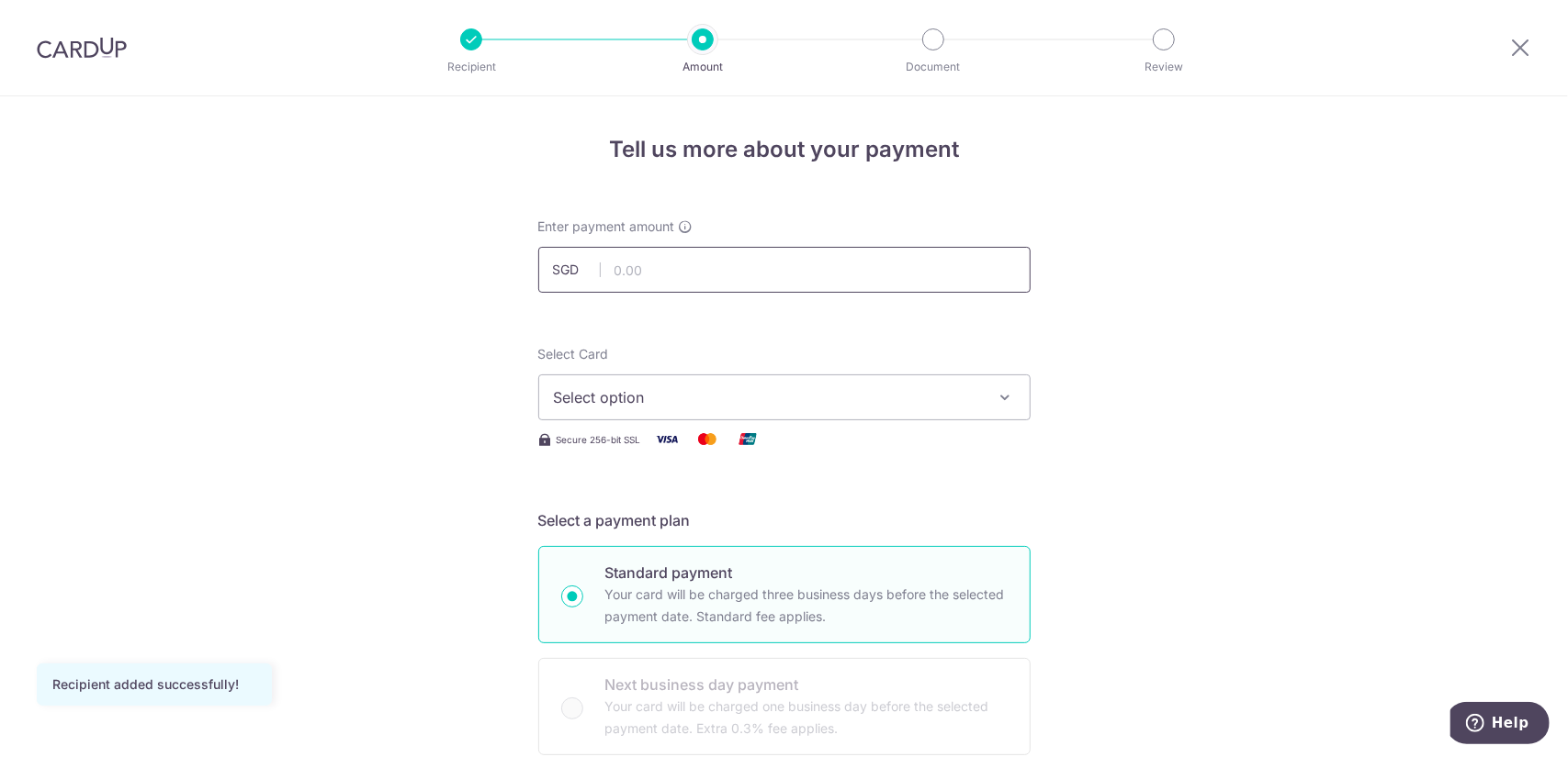
click at [694, 276] on input "text" at bounding box center [784, 269] width 493 height 46
paste input "763.00"
type input "763.00"
drag, startPoint x: 1114, startPoint y: 360, endPoint x: 945, endPoint y: 386, distance: 171.0
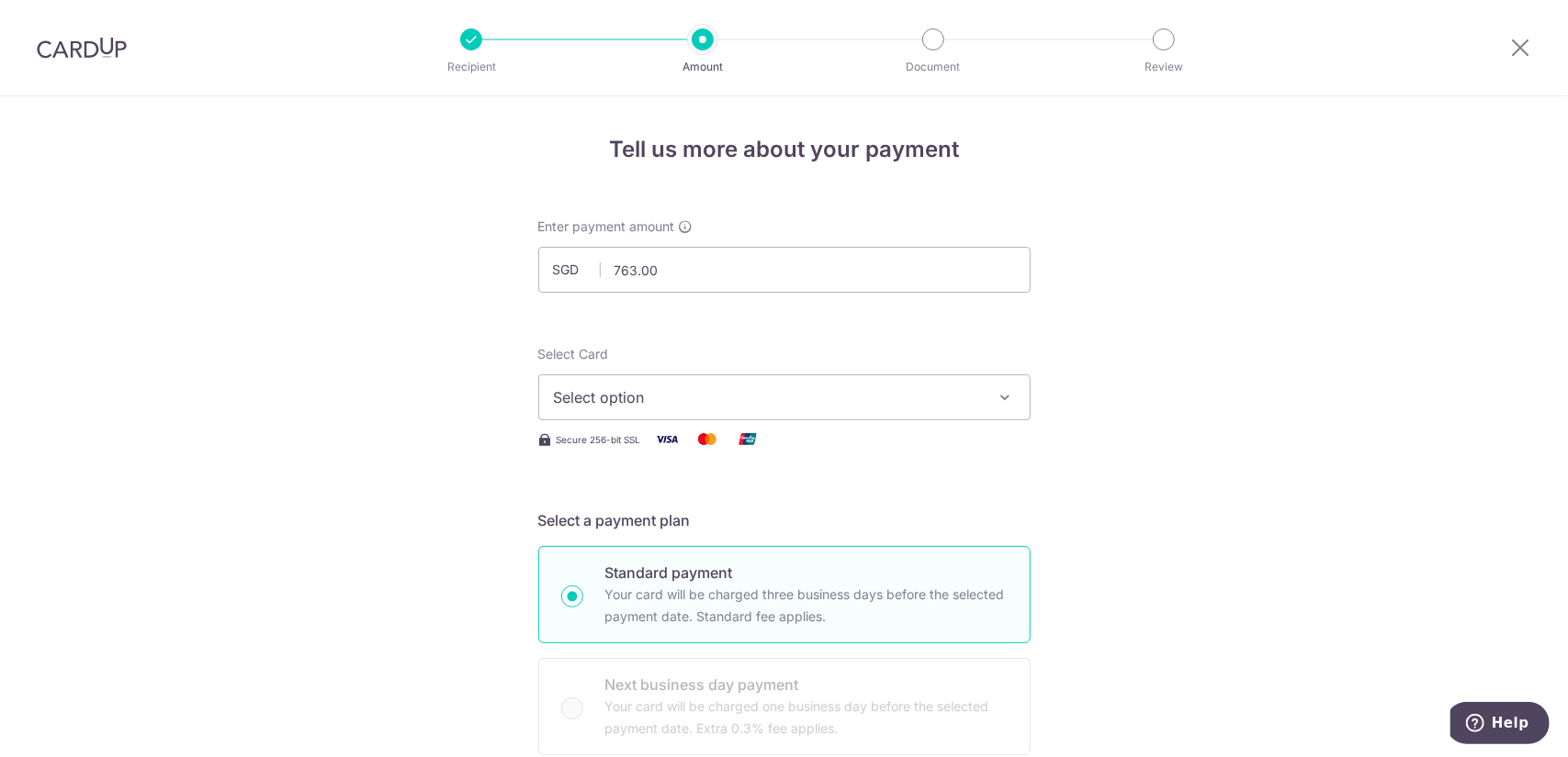
click at [816, 394] on span "Select option" at bounding box center [767, 397] width 428 height 22
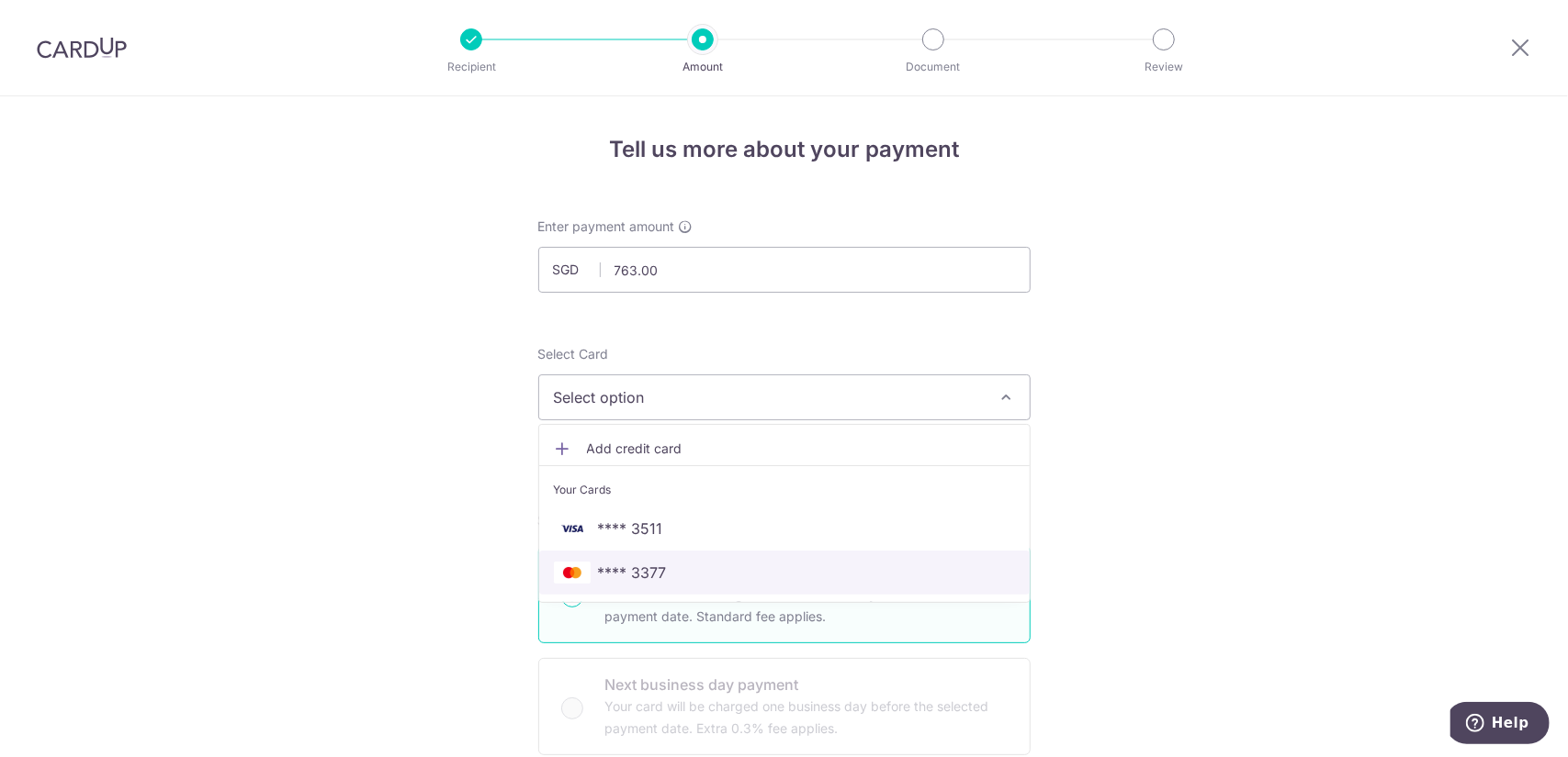
click at [721, 579] on span "**** 3377" at bounding box center [784, 572] width 461 height 22
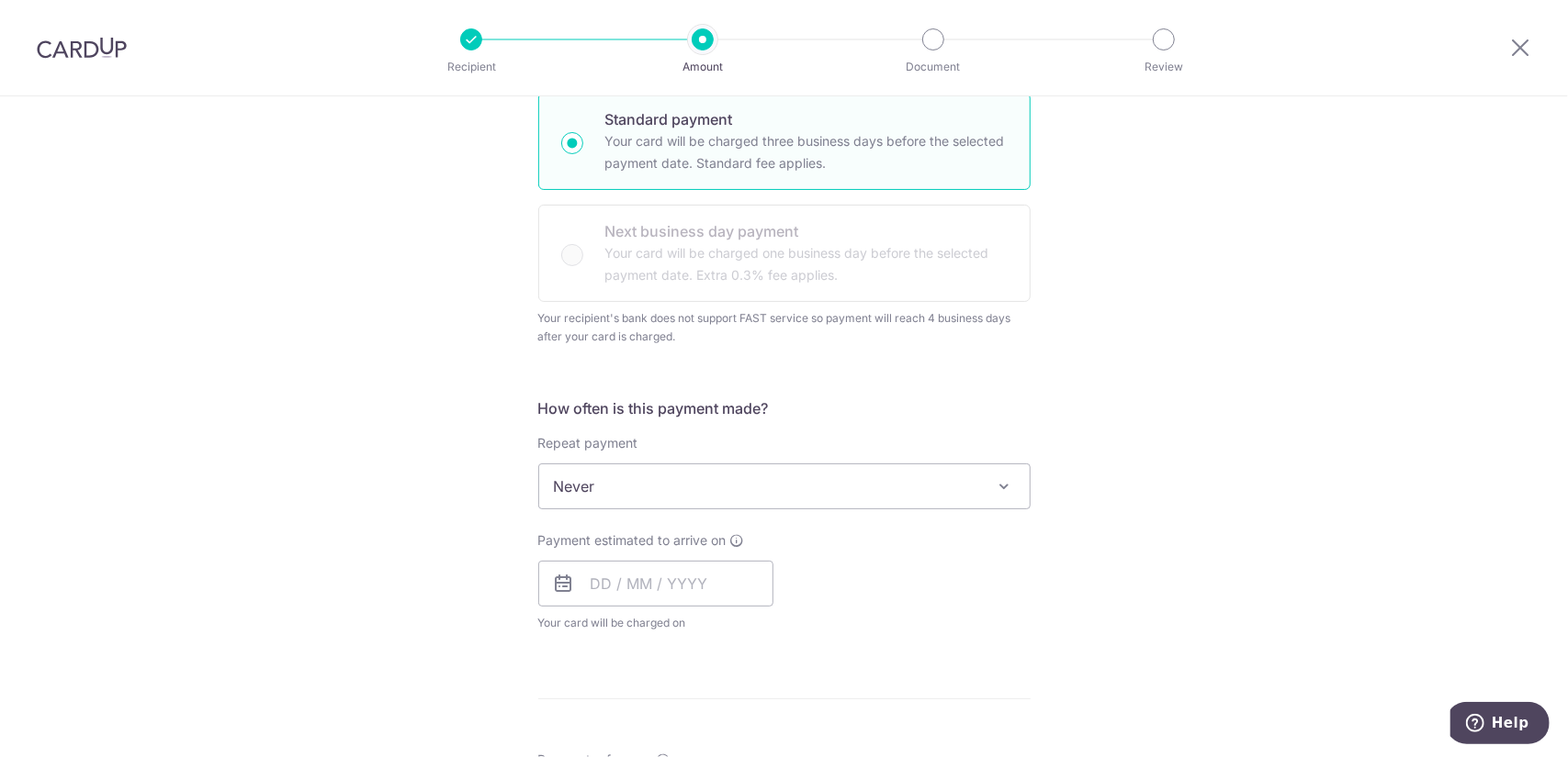
scroll to position [459, 0]
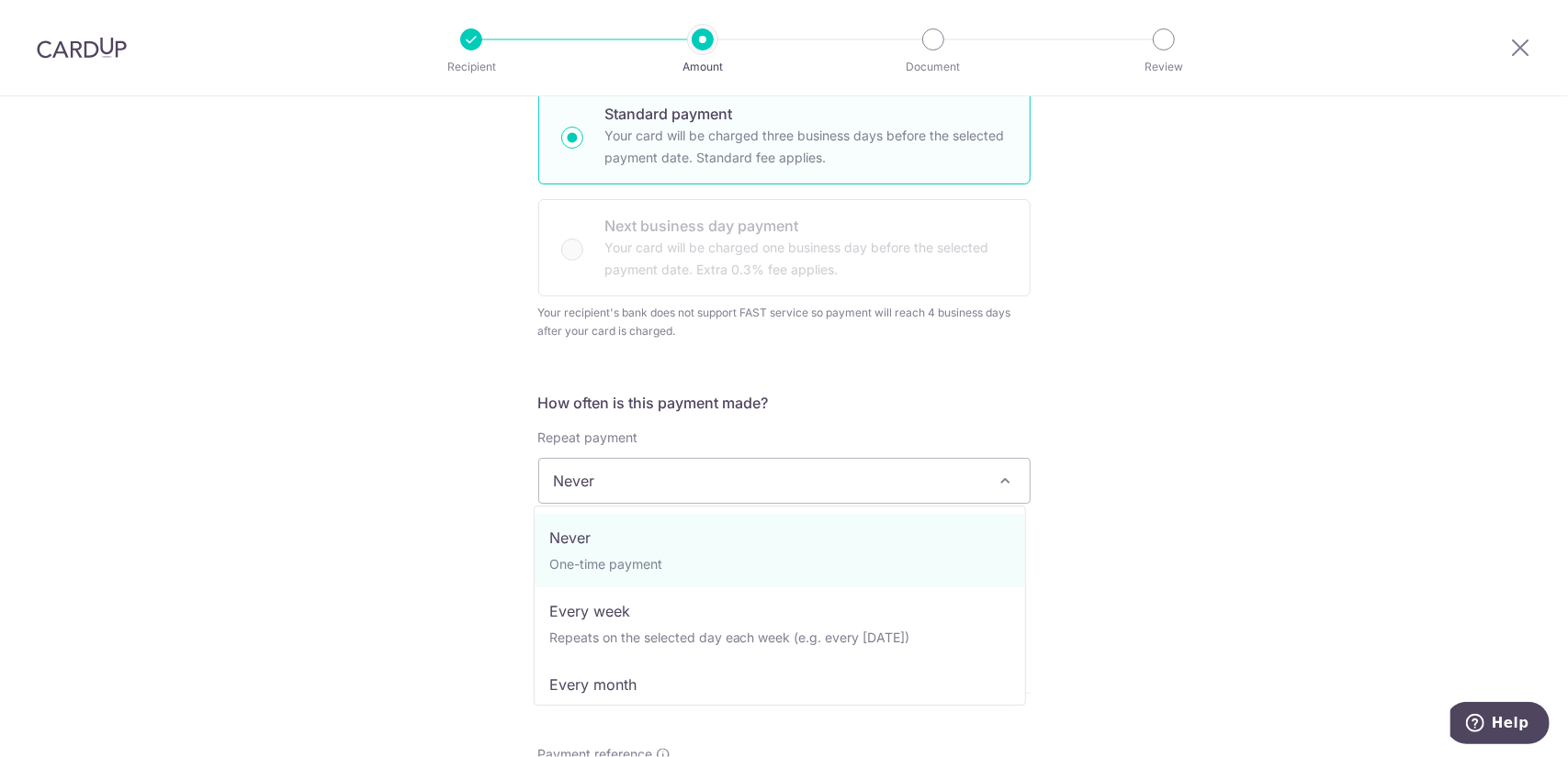
click at [754, 488] on span "Never" at bounding box center [784, 481] width 491 height 44
click at [1136, 502] on div "Tell us more about your payment Enter payment amount SGD 763.00 763.00 Recipien…" at bounding box center [784, 489] width 1568 height 1704
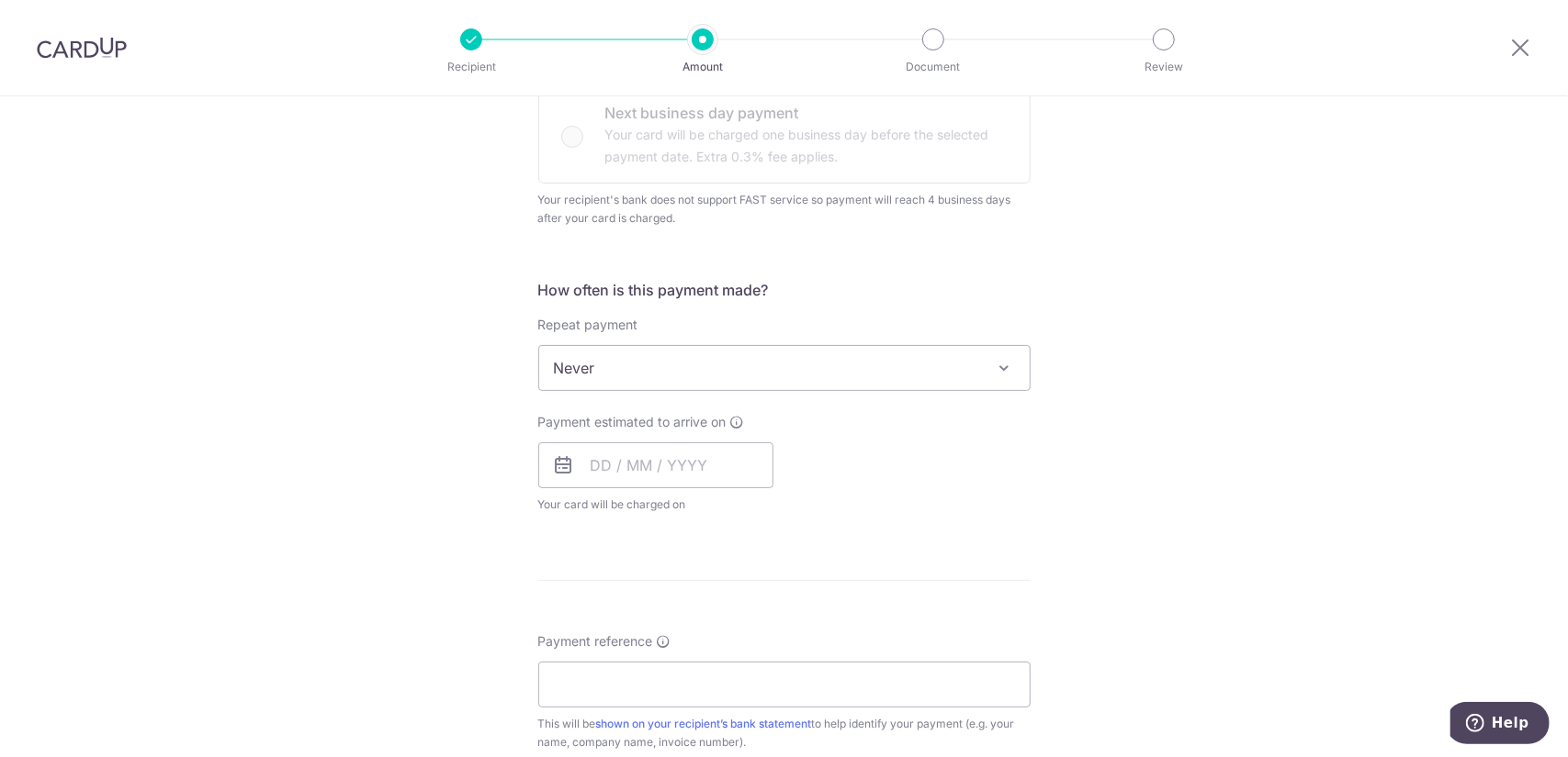
scroll to position [643, 0]
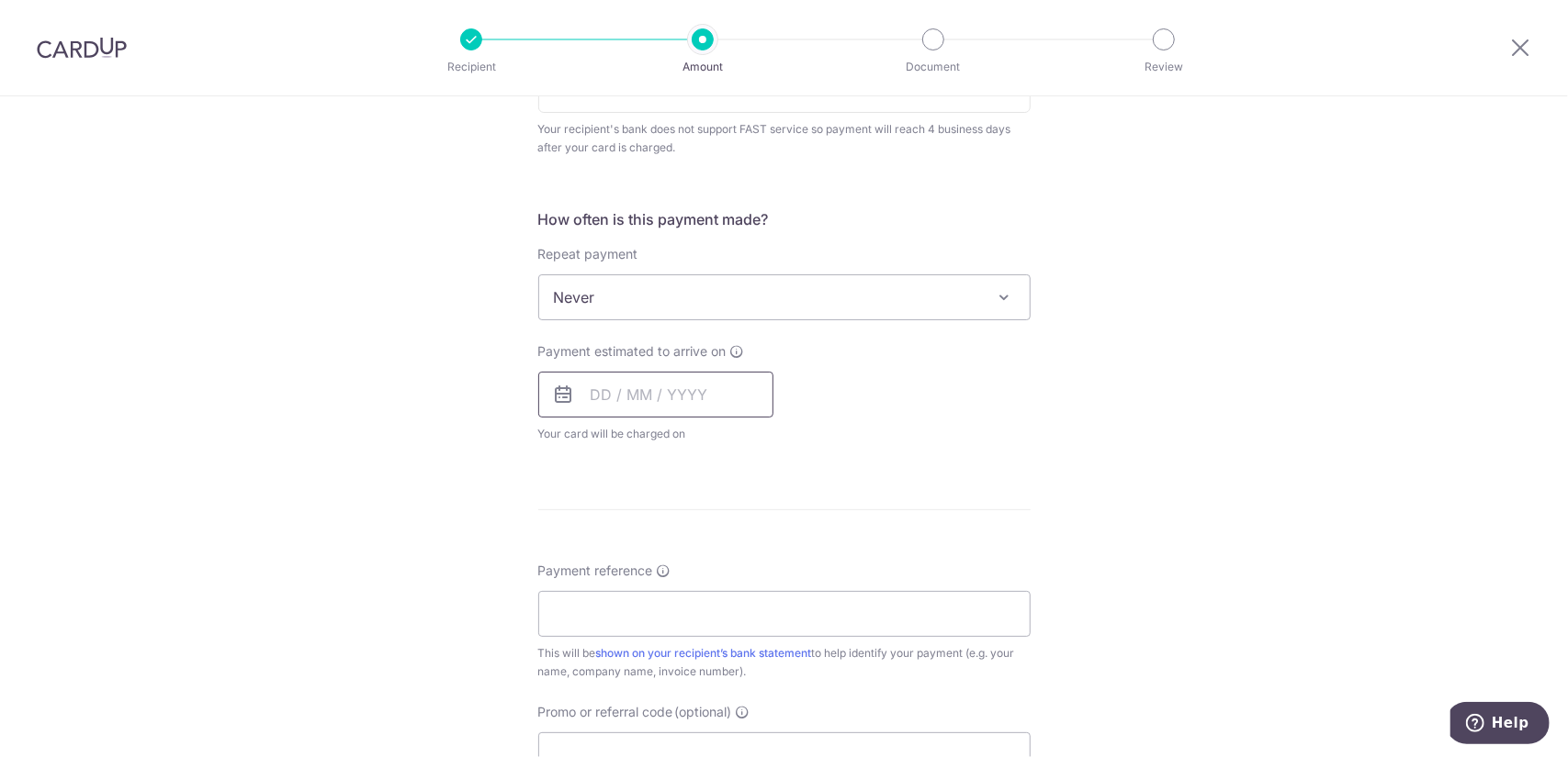
click at [579, 389] on input "text" at bounding box center [655, 394] width 235 height 46
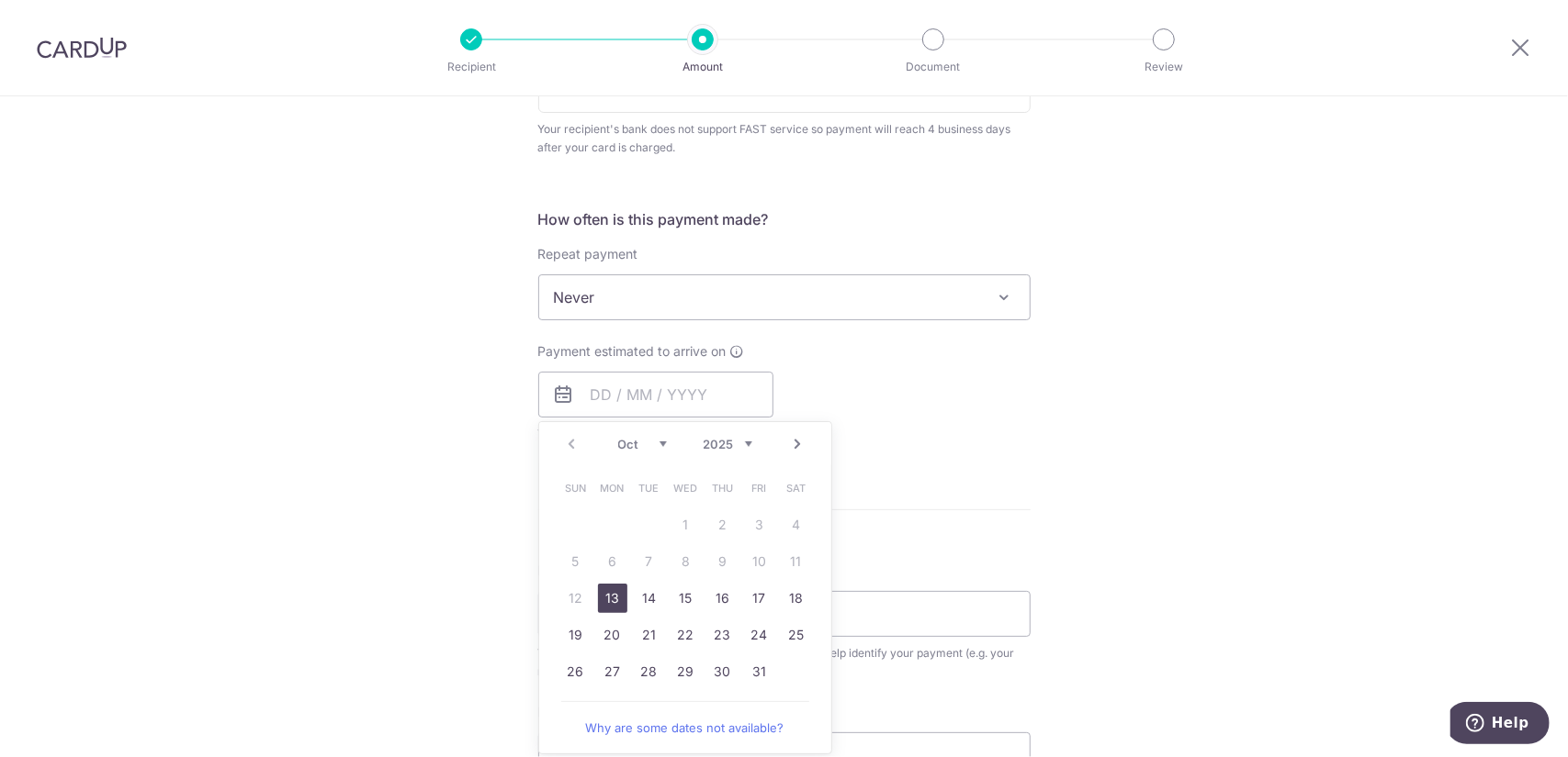
click at [608, 596] on link "13" at bounding box center [613, 598] width 30 height 30
type input "[DATE]"
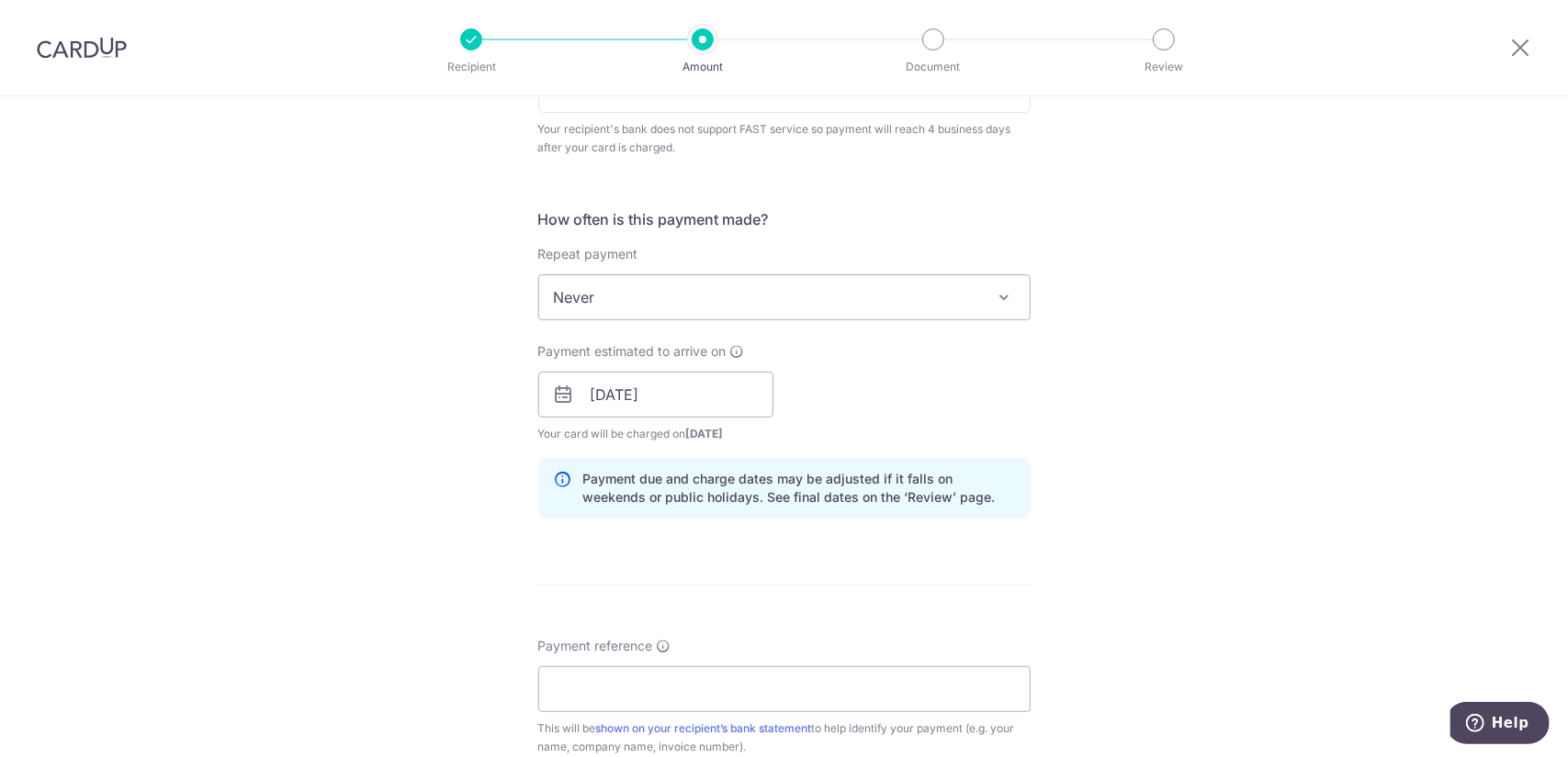
click at [1063, 427] on div "Tell us more about your payment Enter payment amount SGD 763.00 763.00 Recipien…" at bounding box center [784, 344] width 1568 height 1781
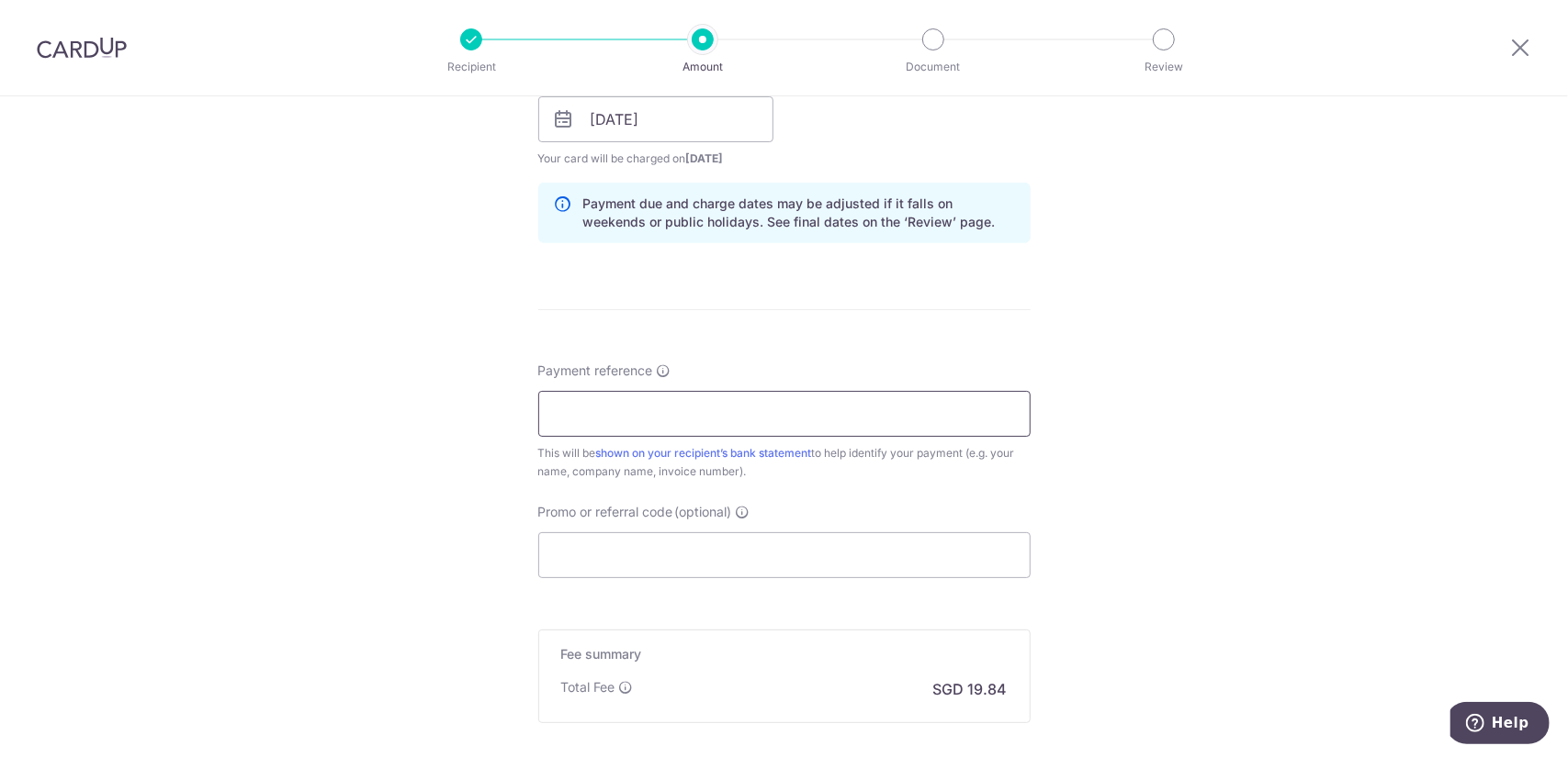
click at [700, 414] on input "Payment reference" at bounding box center [784, 414] width 493 height 46
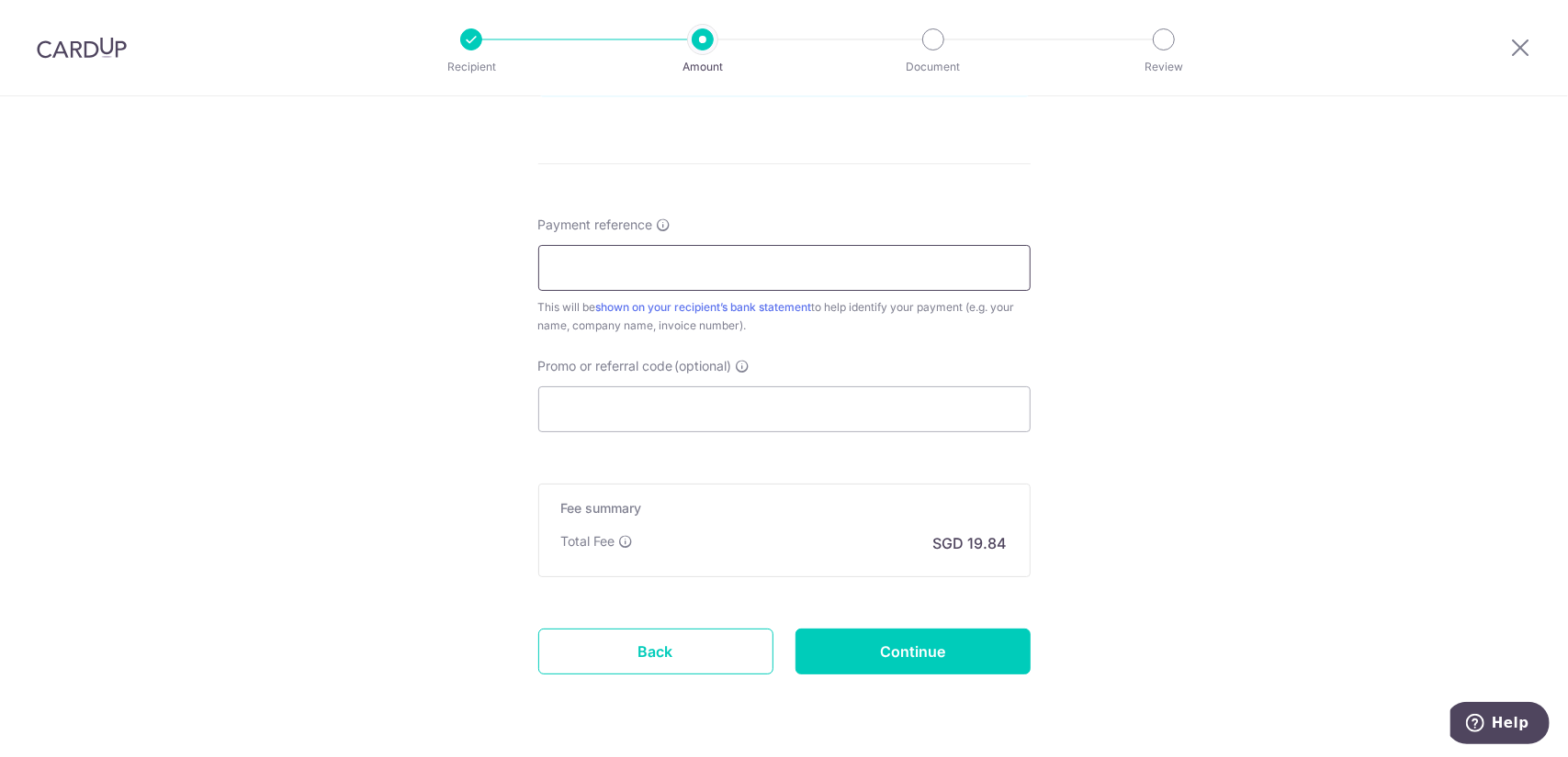
scroll to position [1102, 0]
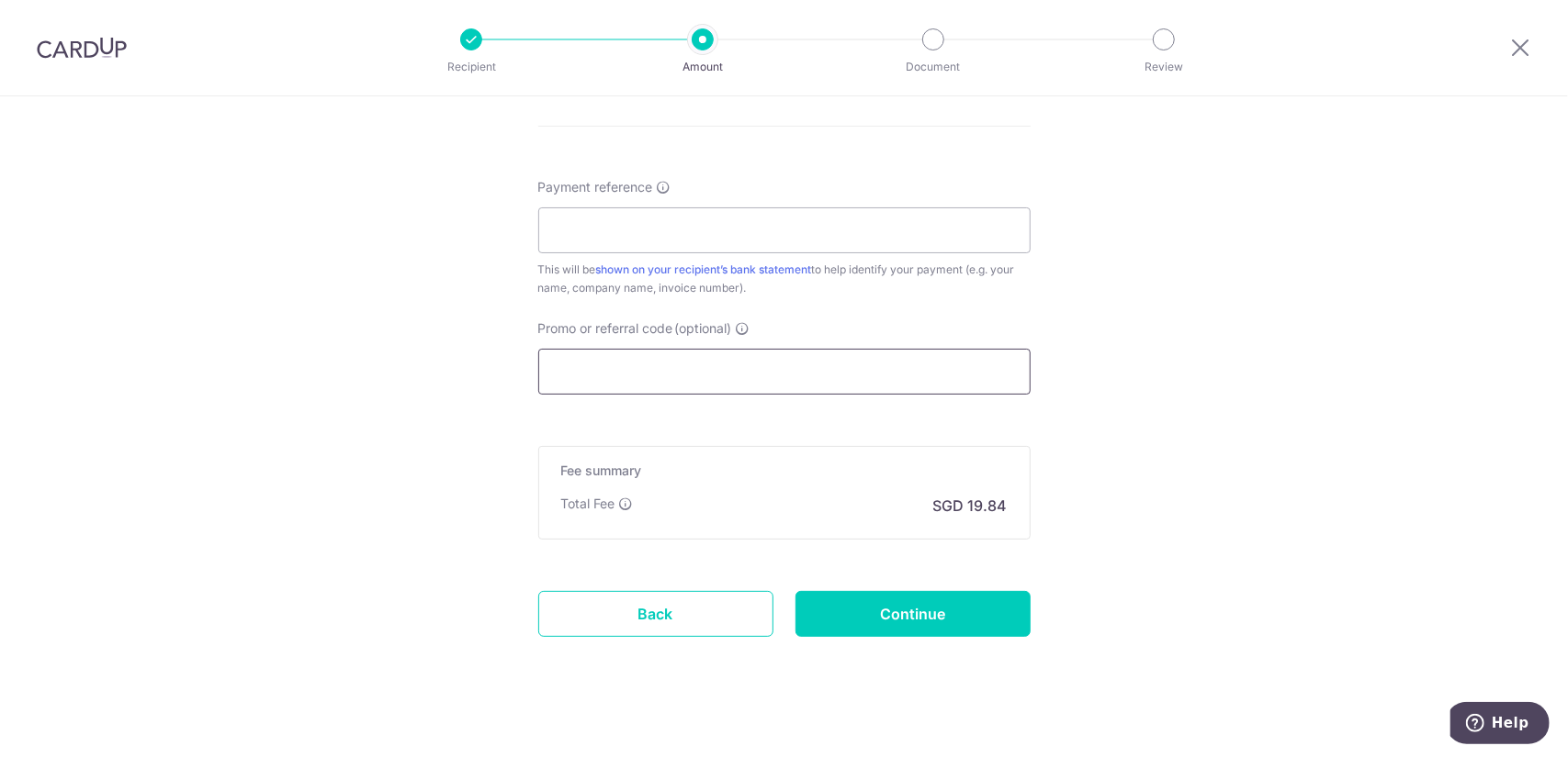
click at [807, 377] on input "Promo or referral code (optional)" at bounding box center [784, 371] width 493 height 46
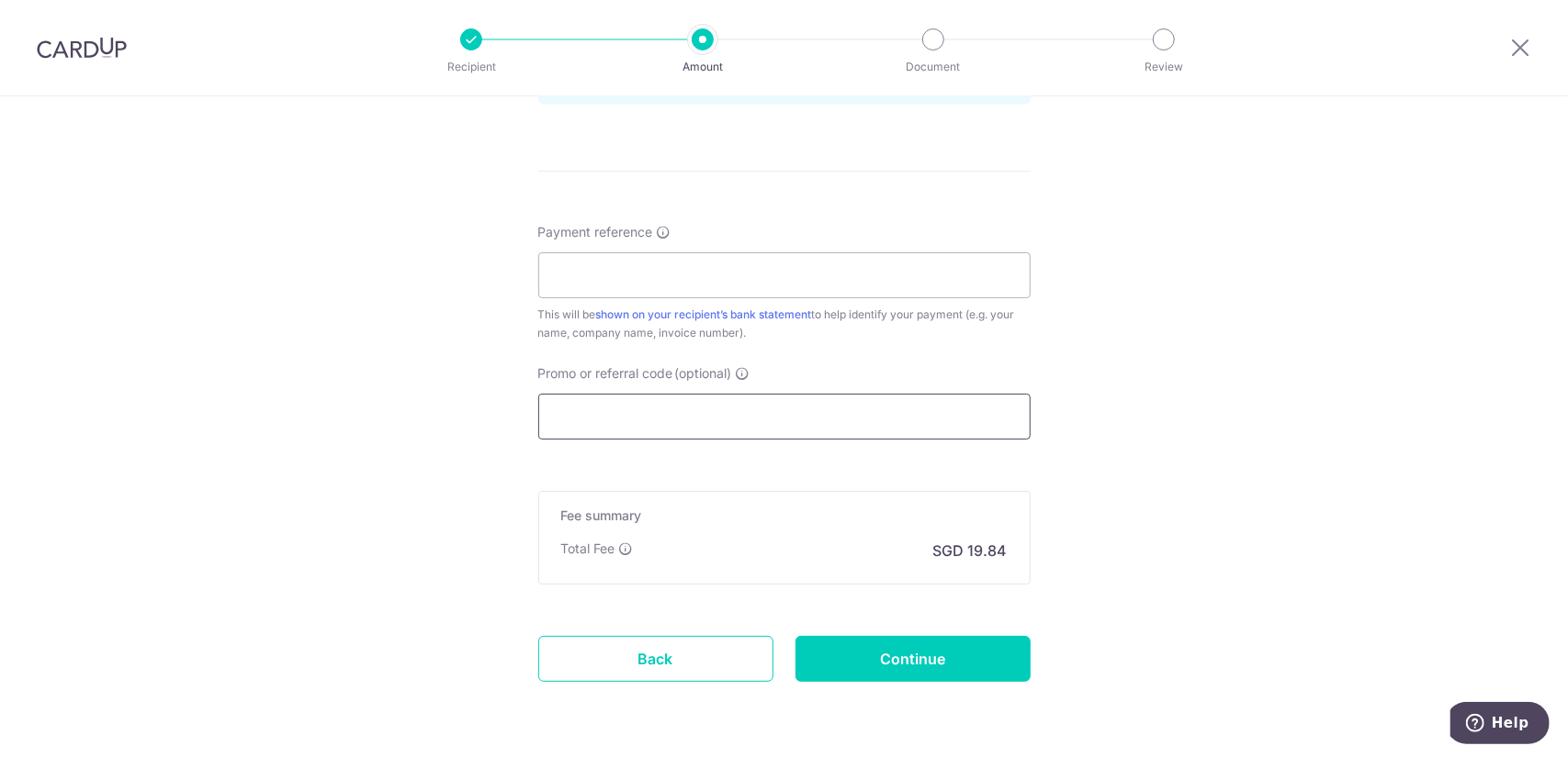
scroll to position [1023, 0]
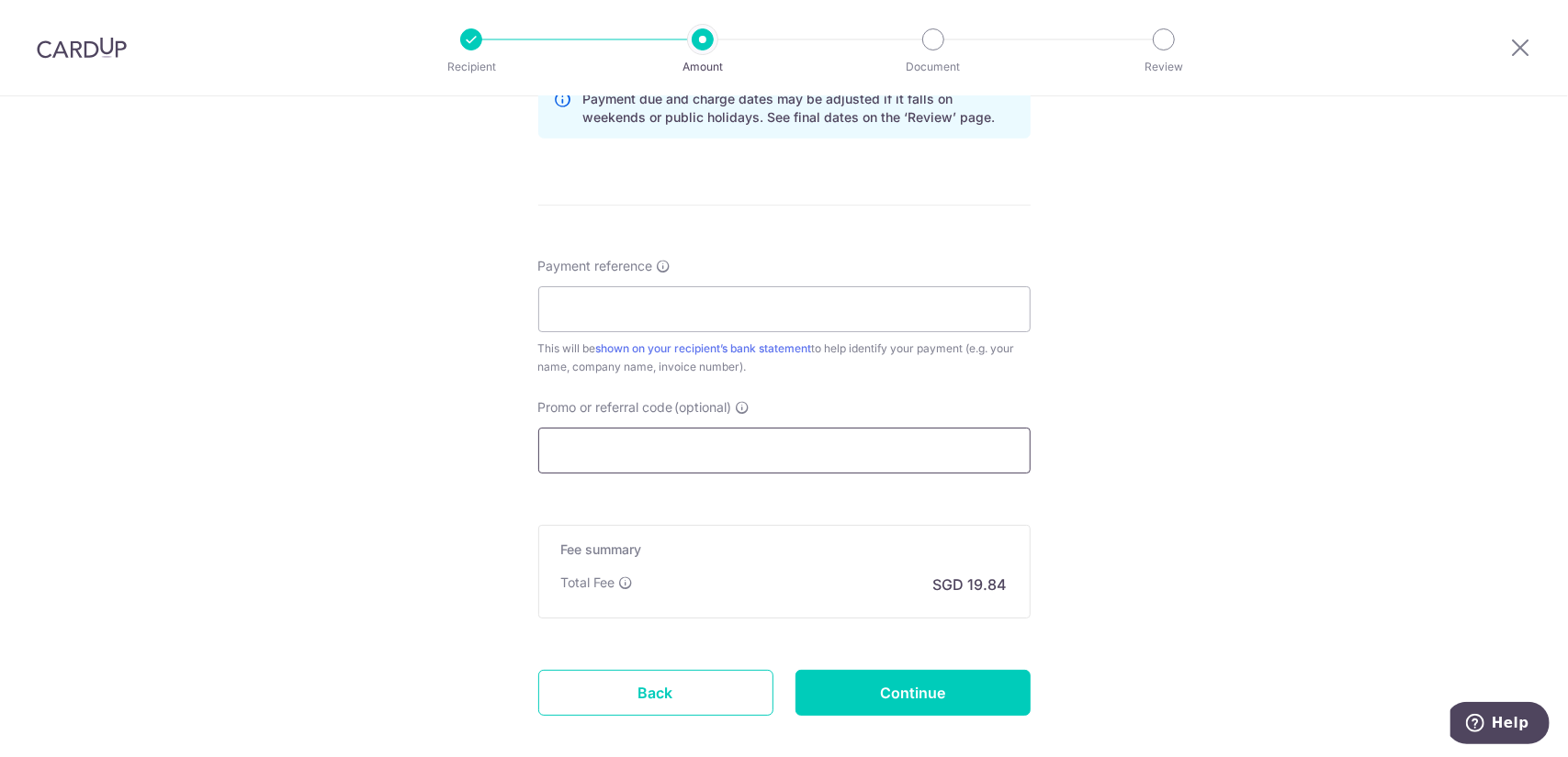
paste input "1.79%"
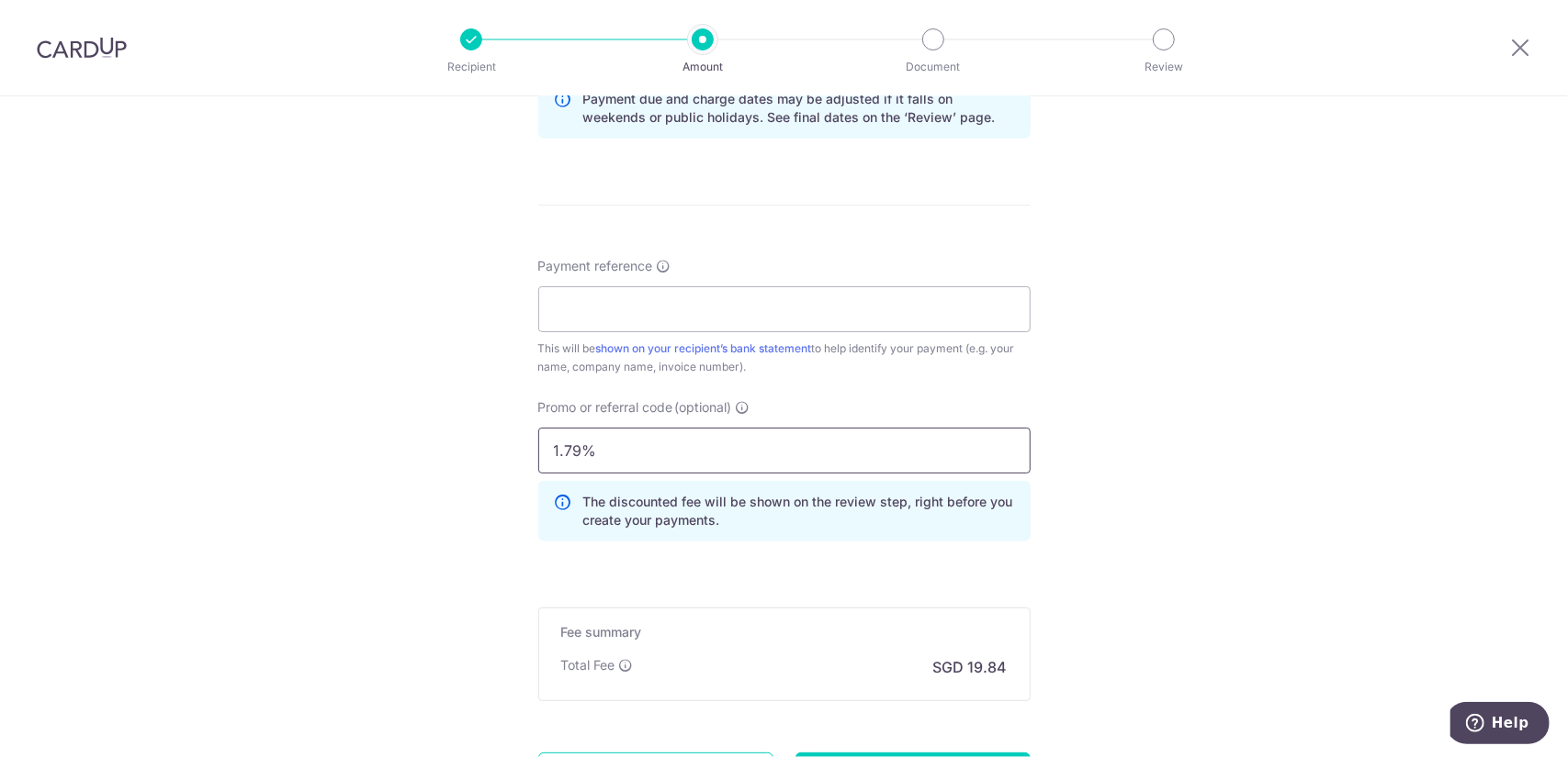
type input "1.79%"
click at [1133, 401] on div "Tell us more about your payment Enter payment amount SGD 763.00 763.00 Recipien…" at bounding box center [784, 5] width 1568 height 1863
click at [676, 310] on input "Payment reference" at bounding box center [784, 309] width 493 height 46
click at [648, 304] on input "Payment reference" at bounding box center [784, 309] width 493 height 46
type input "2"
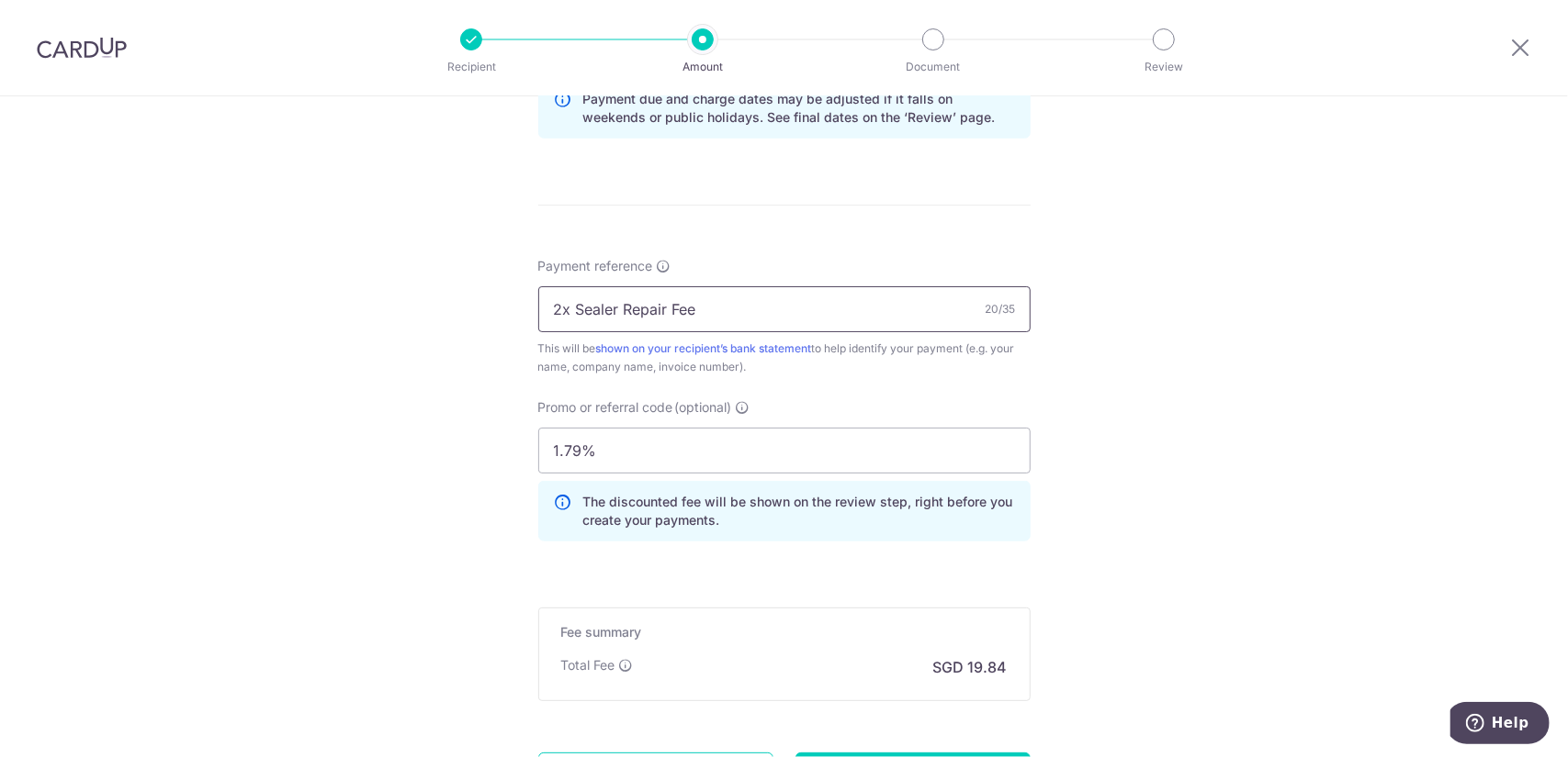
type input "2x Sealer Repair Fee"
click at [1157, 410] on div "Tell us more about your payment Enter payment amount SGD 763.00 763.00 Recipien…" at bounding box center [784, 5] width 1568 height 1863
drag, startPoint x: 736, startPoint y: 313, endPoint x: 412, endPoint y: 328, distance: 324.3
click at [412, 328] on div "Tell us more about your payment Enter payment amount SGD 763.00 763.00 Recipien…" at bounding box center [784, 5] width 1568 height 1863
click at [1216, 438] on div "Tell us more about your payment Enter payment amount SGD 763.00 763.00 Recipien…" at bounding box center [784, 5] width 1568 height 1863
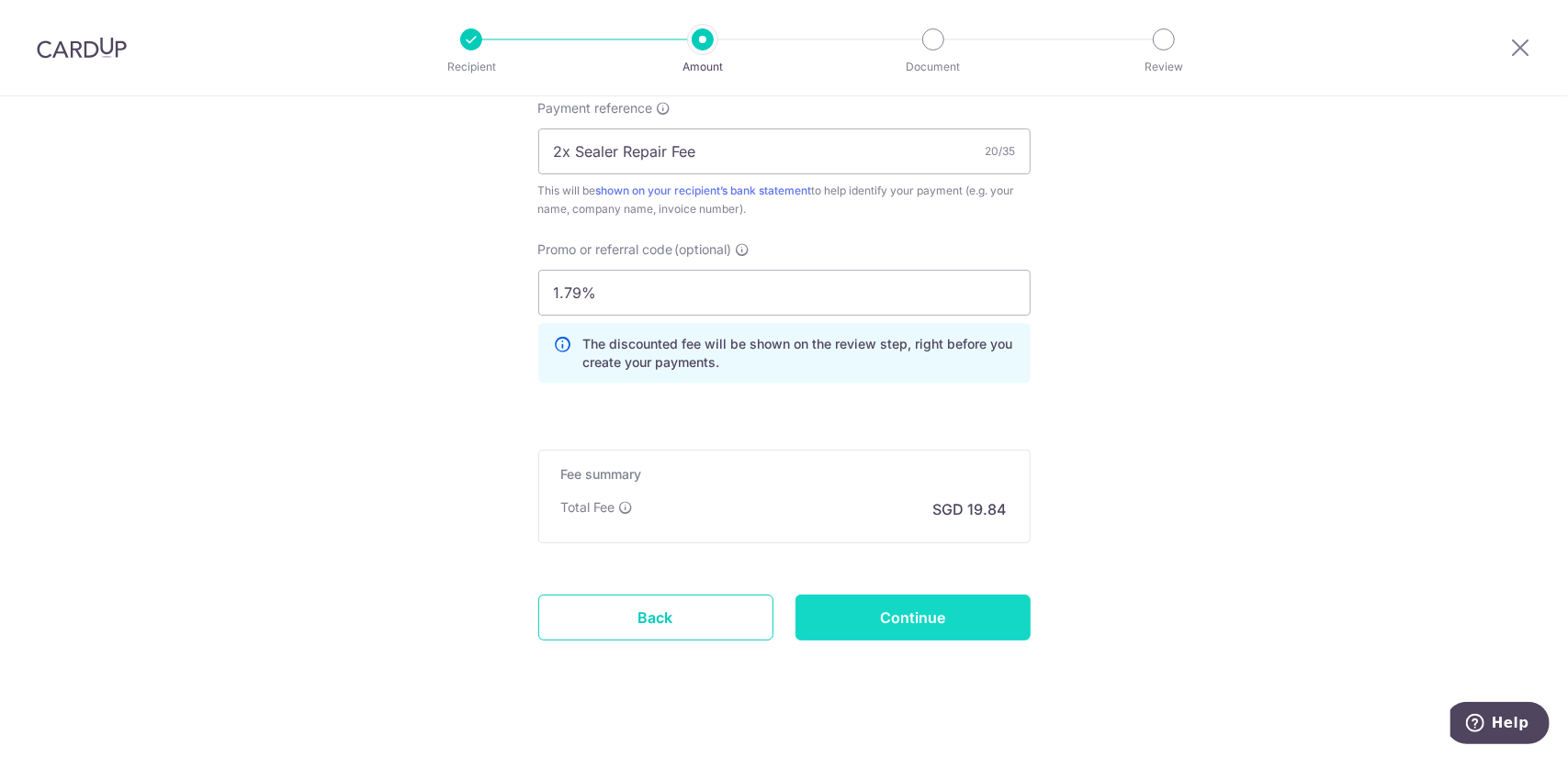
scroll to position [1196, 0]
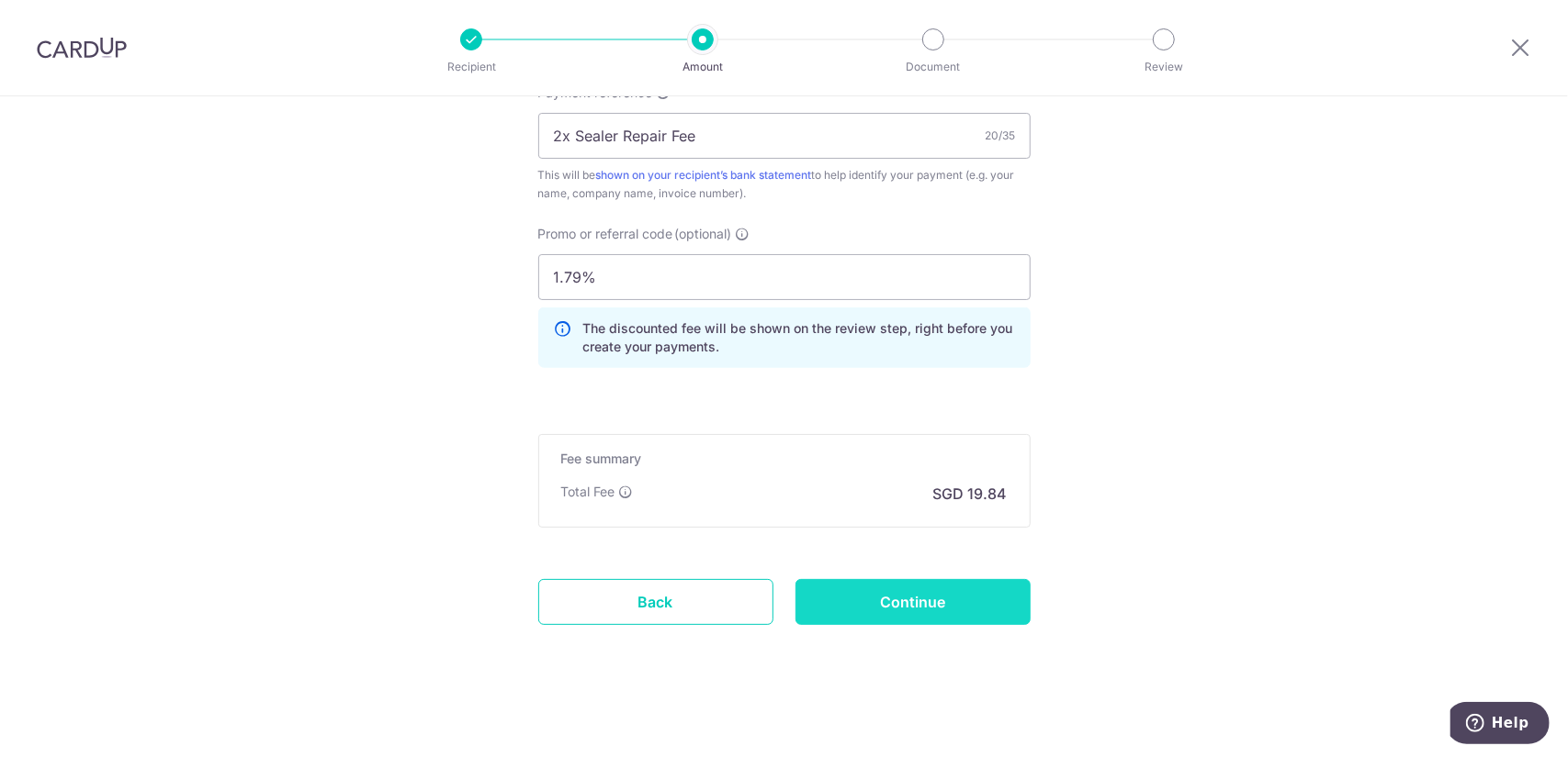
click at [954, 608] on input "Continue" at bounding box center [913, 602] width 235 height 46
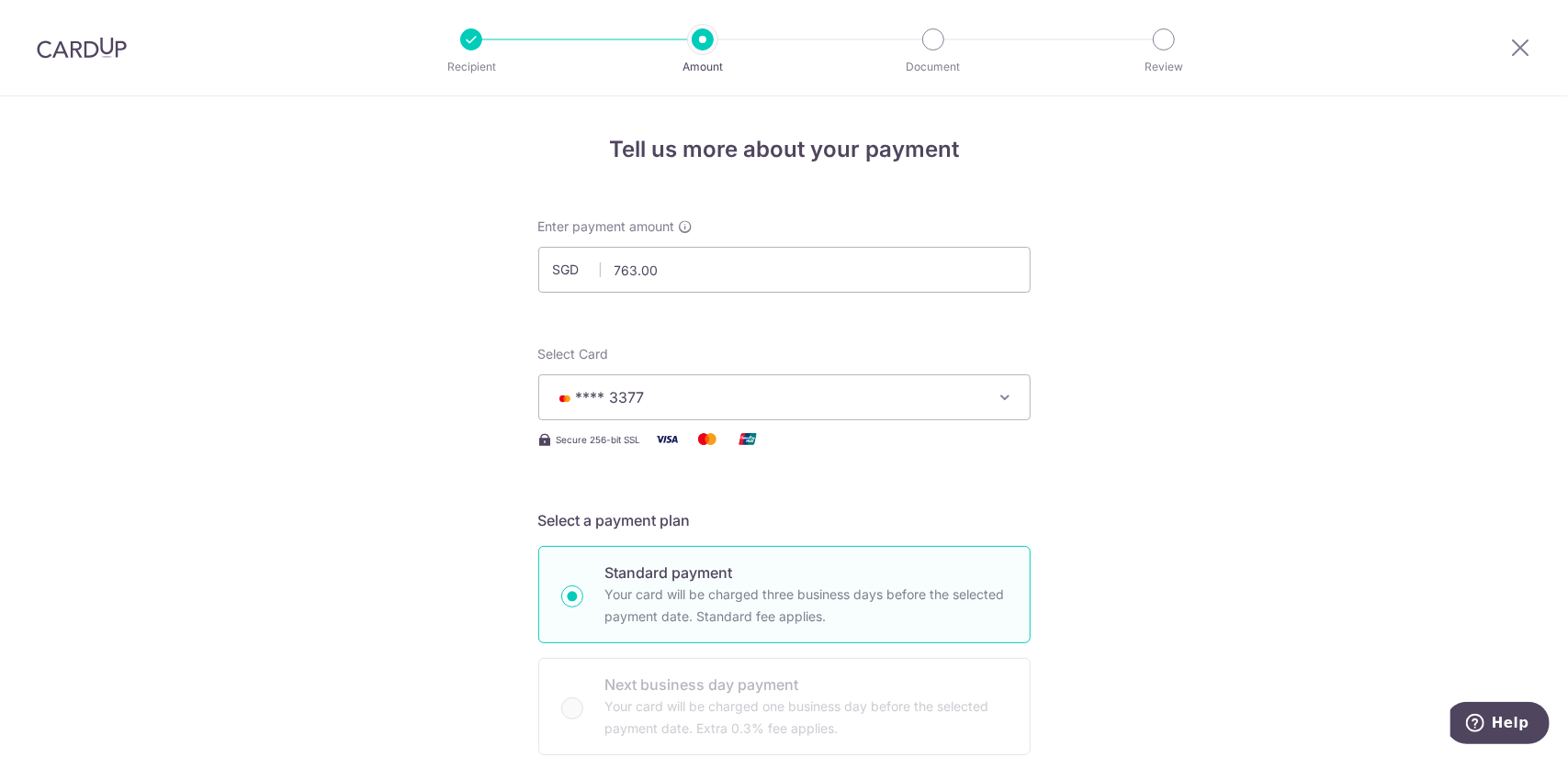
scroll to position [1222, 0]
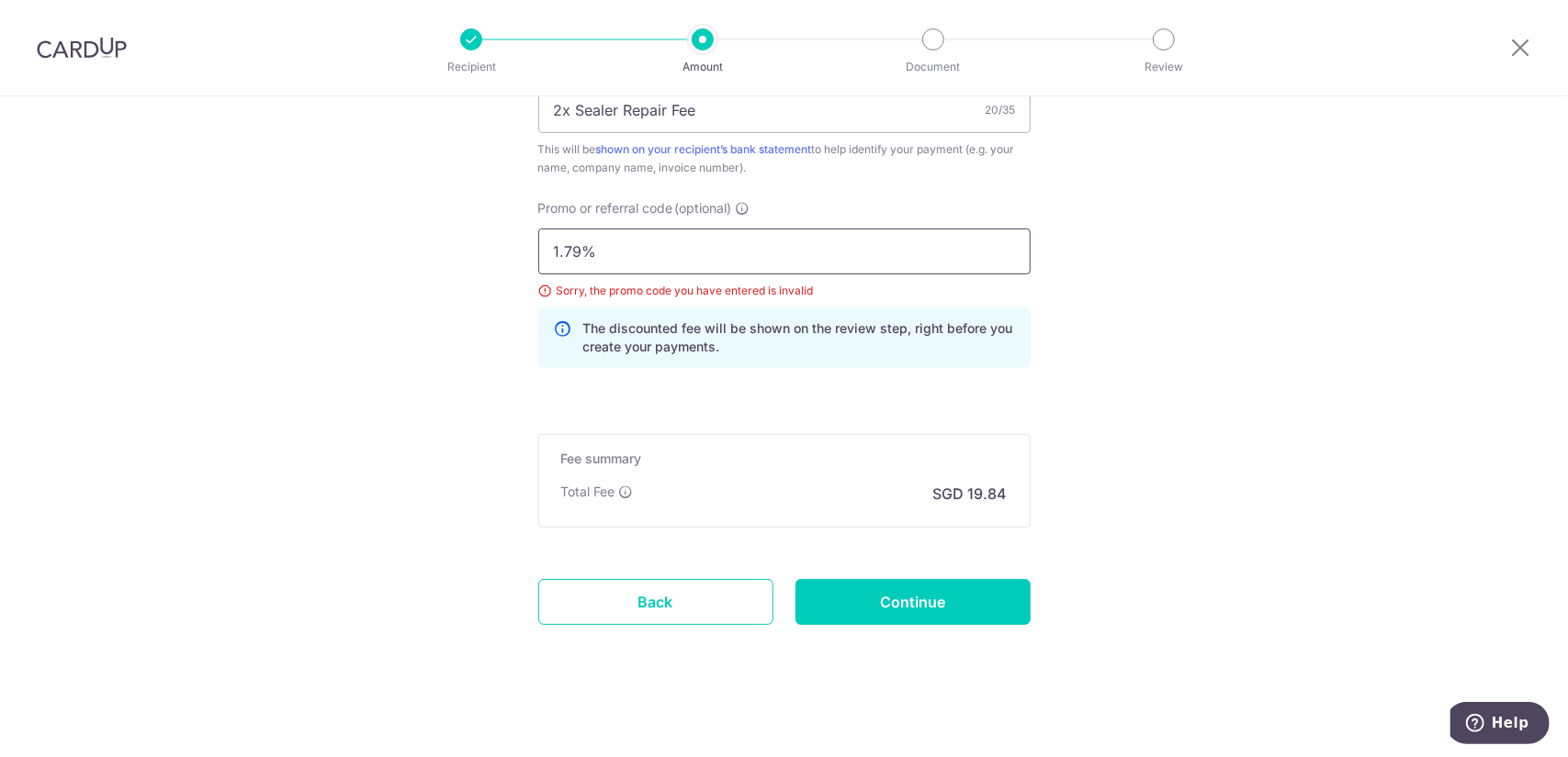
drag, startPoint x: 602, startPoint y: 240, endPoint x: 464, endPoint y: 241, distance: 138.0
paste input "MCTAX25N"
type input "MCTAX25N"
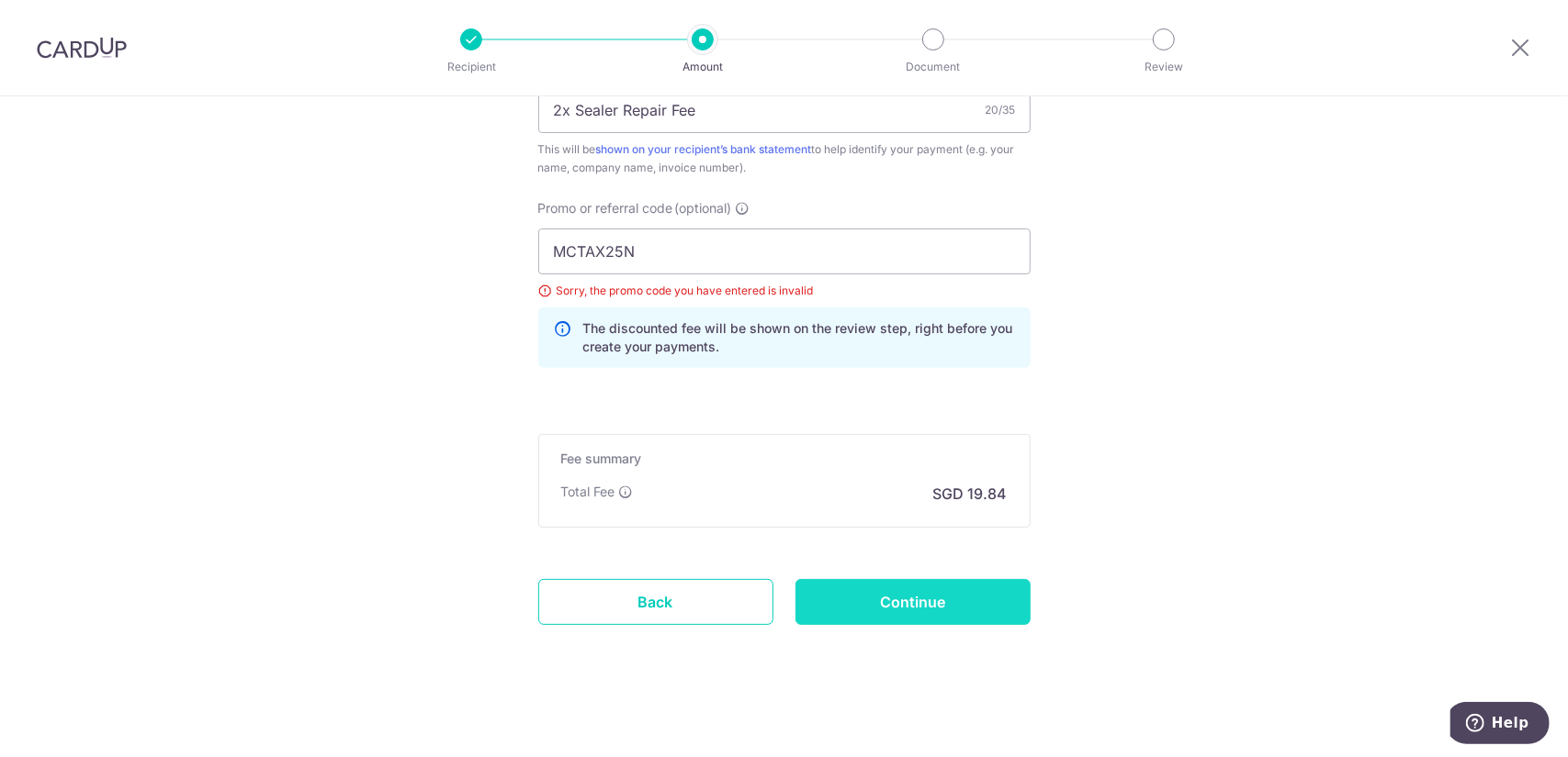
click at [977, 597] on input "Continue" at bounding box center [913, 602] width 235 height 46
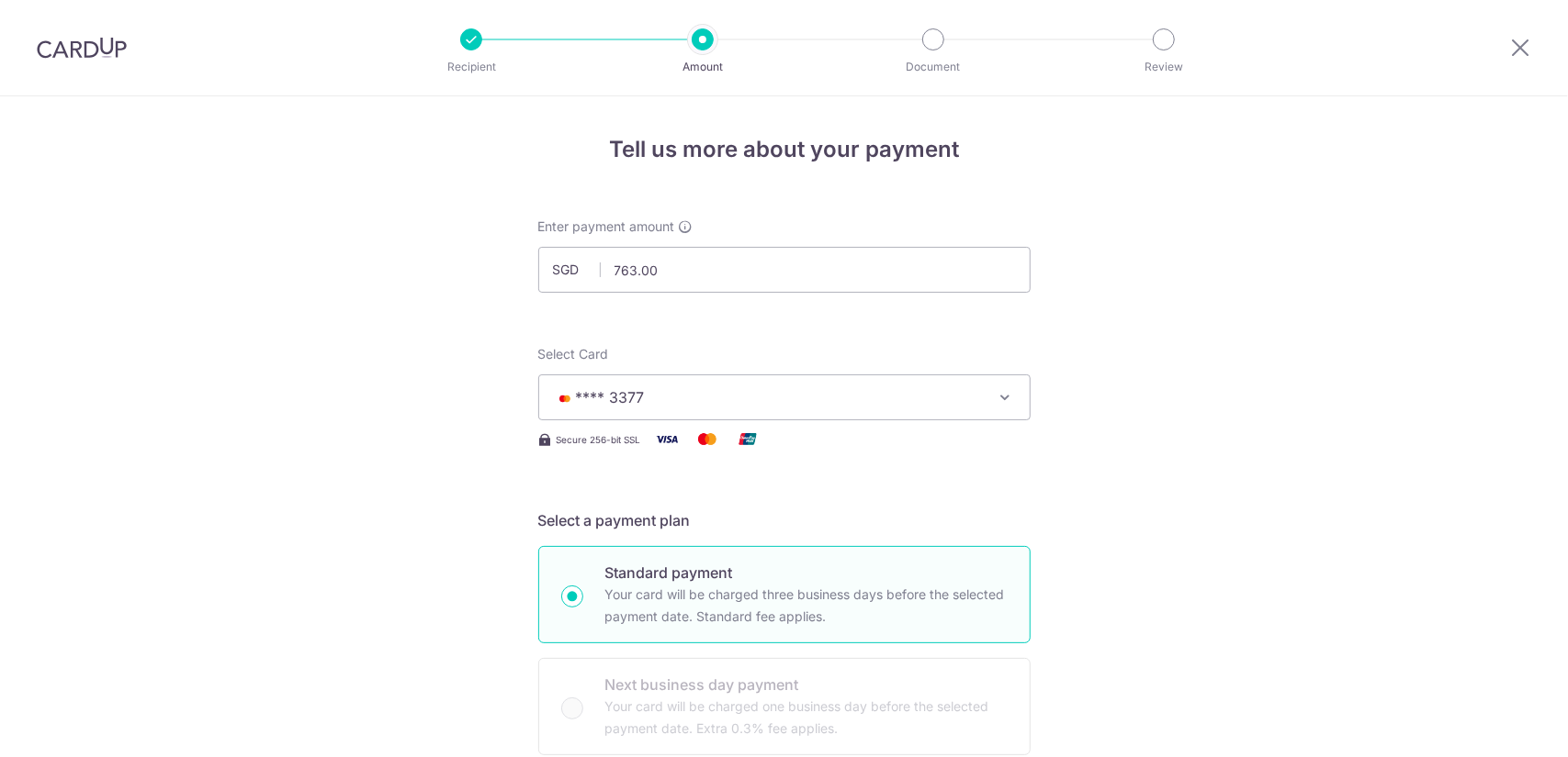
scroll to position [1222, 0]
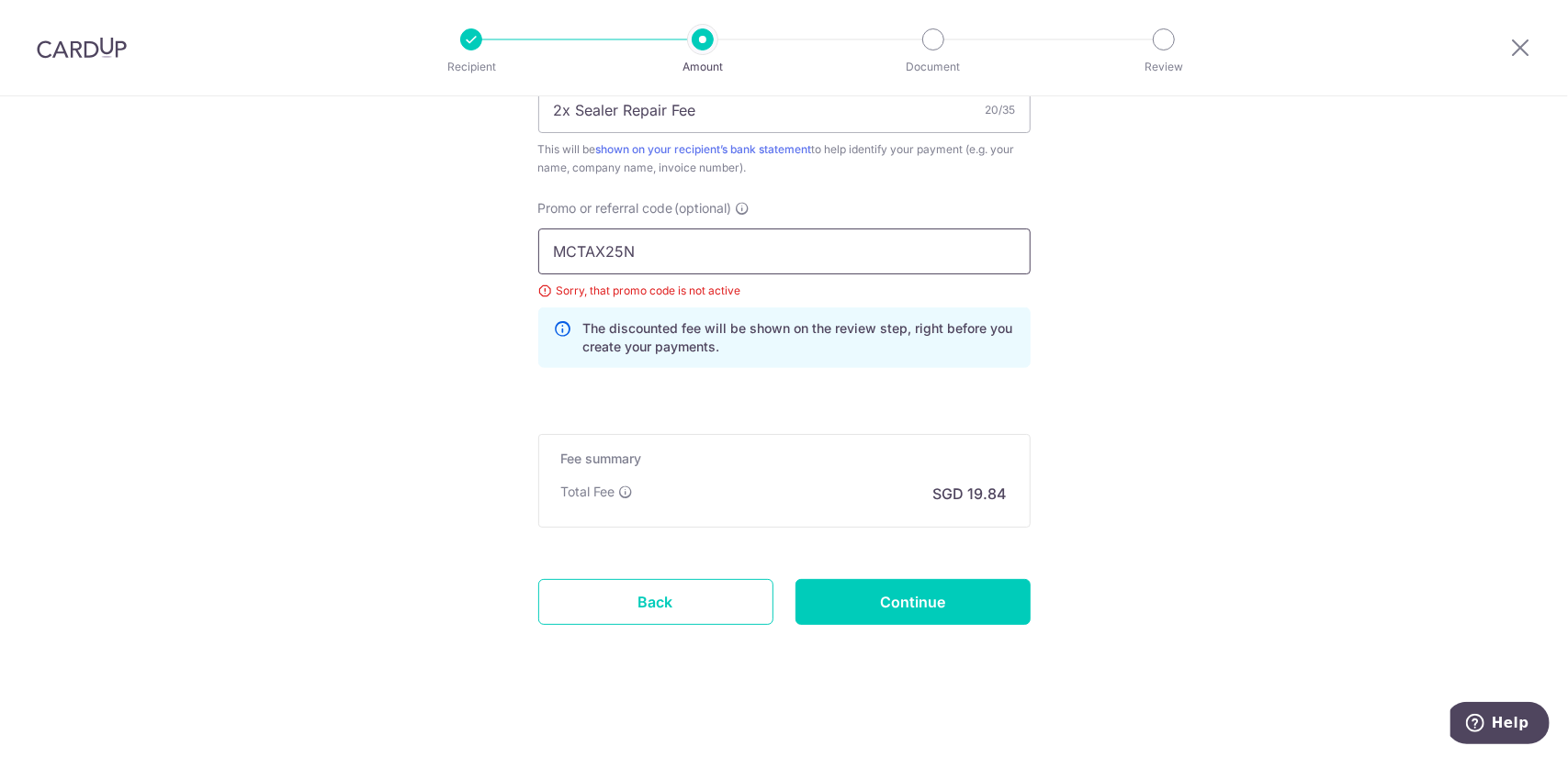
drag, startPoint x: 677, startPoint y: 251, endPoint x: 378, endPoint y: 233, distance: 299.5
paste input "OFF225"
type input "OFF225"
click at [906, 606] on input "Continue" at bounding box center [913, 602] width 235 height 46
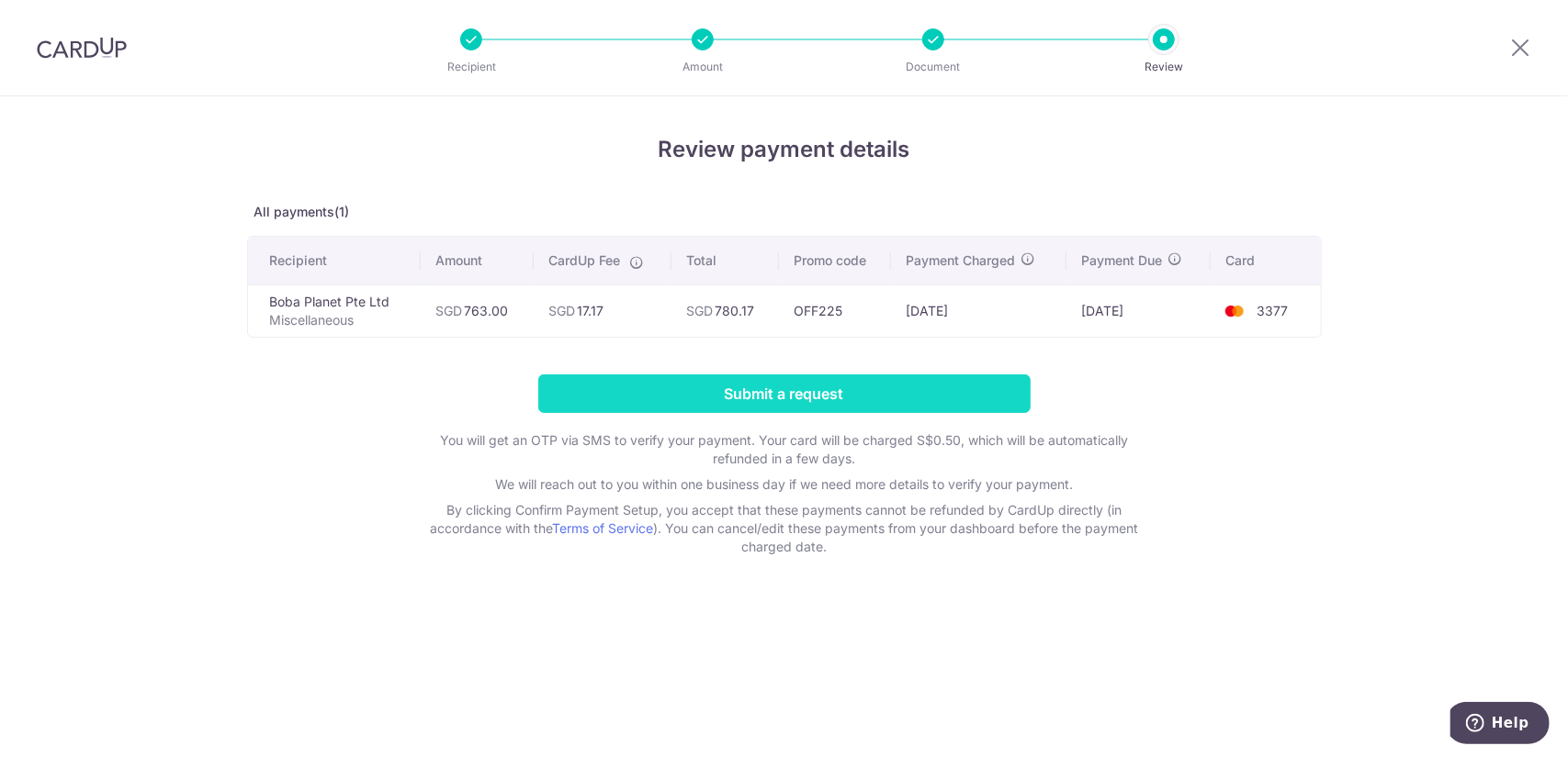
click at [678, 402] on input "Submit a request" at bounding box center [784, 393] width 493 height 38
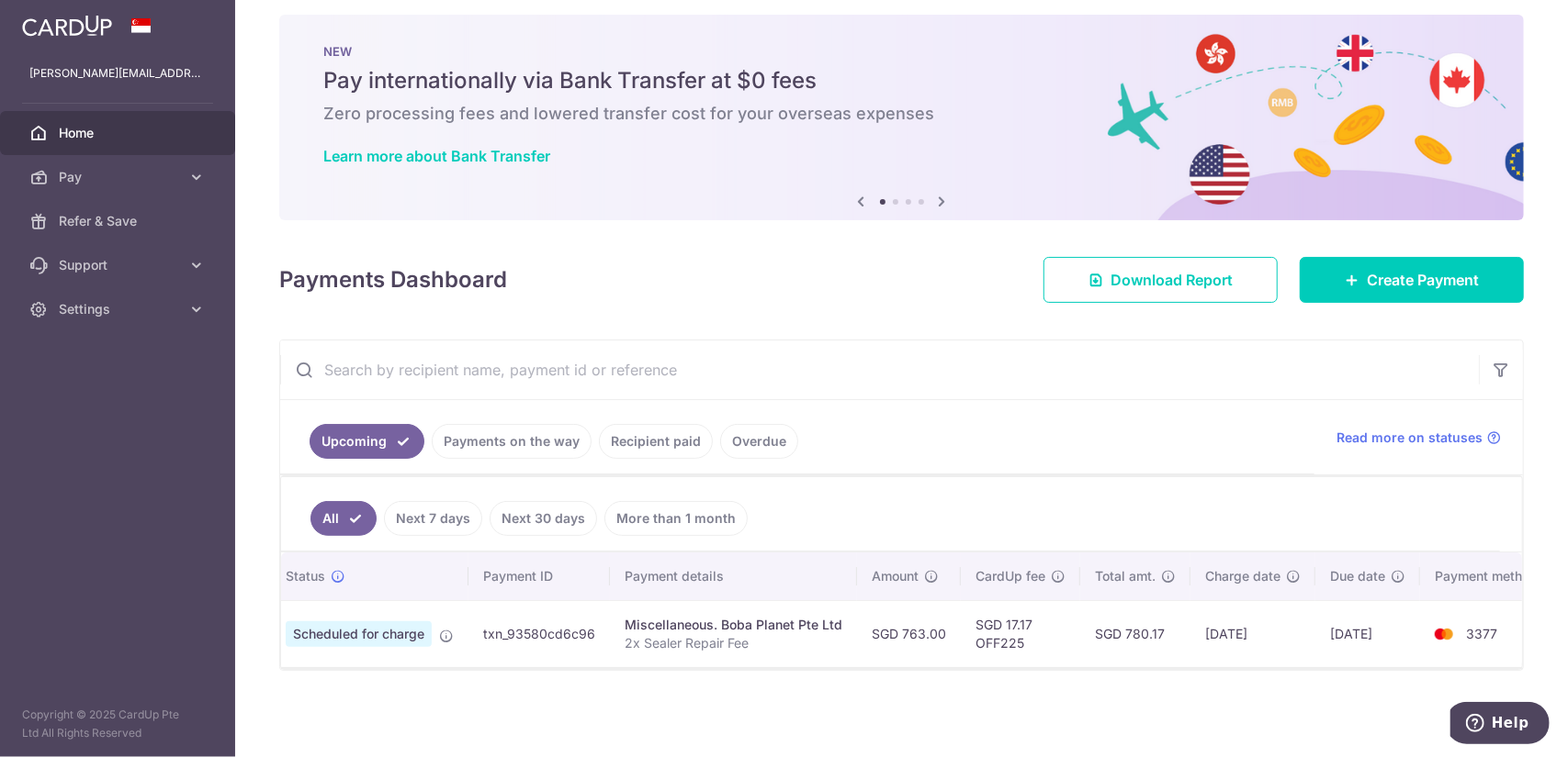
scroll to position [0, 81]
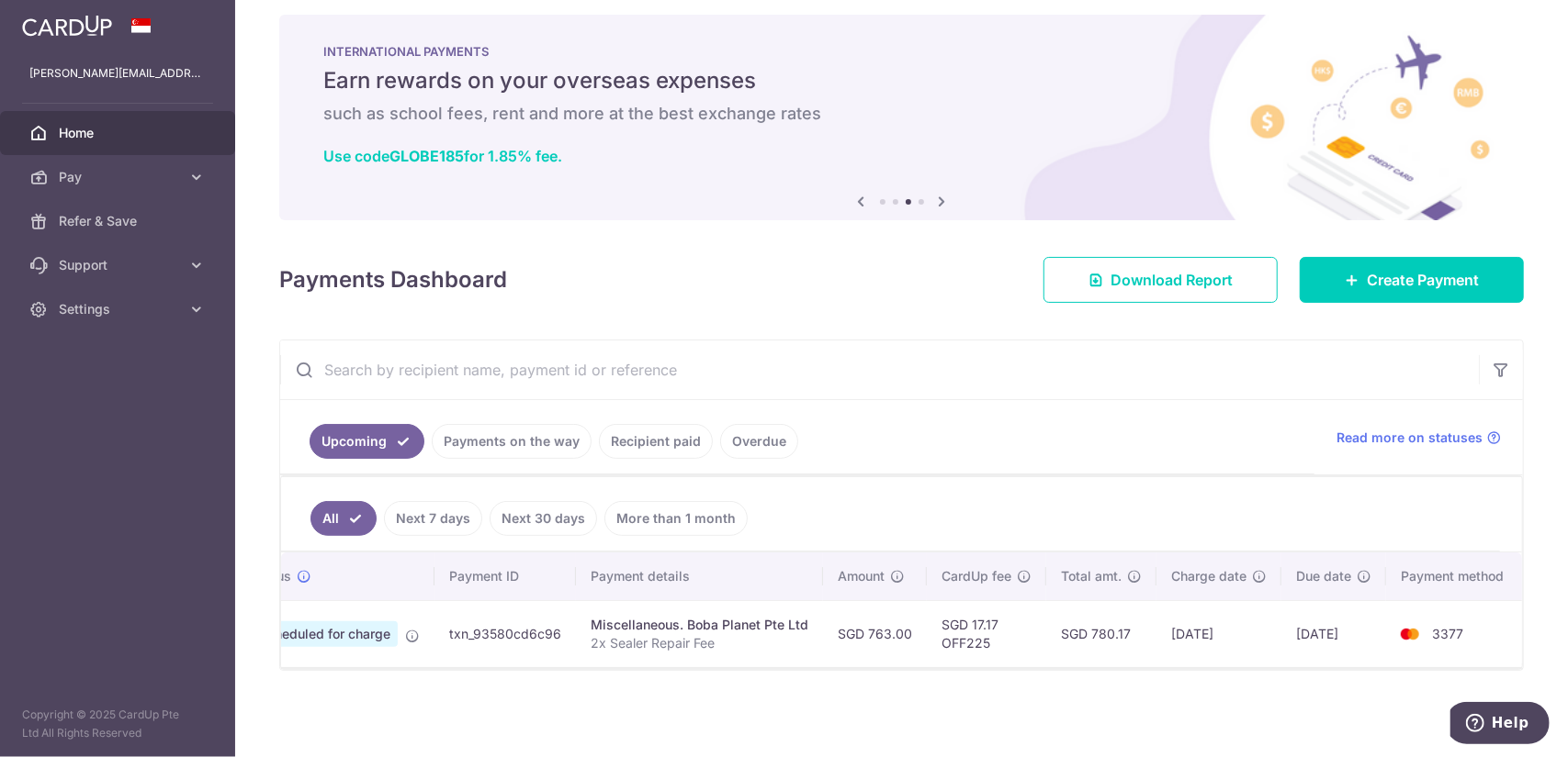
click at [498, 621] on td "txn_93580cd6c96" at bounding box center [505, 634] width 141 height 67
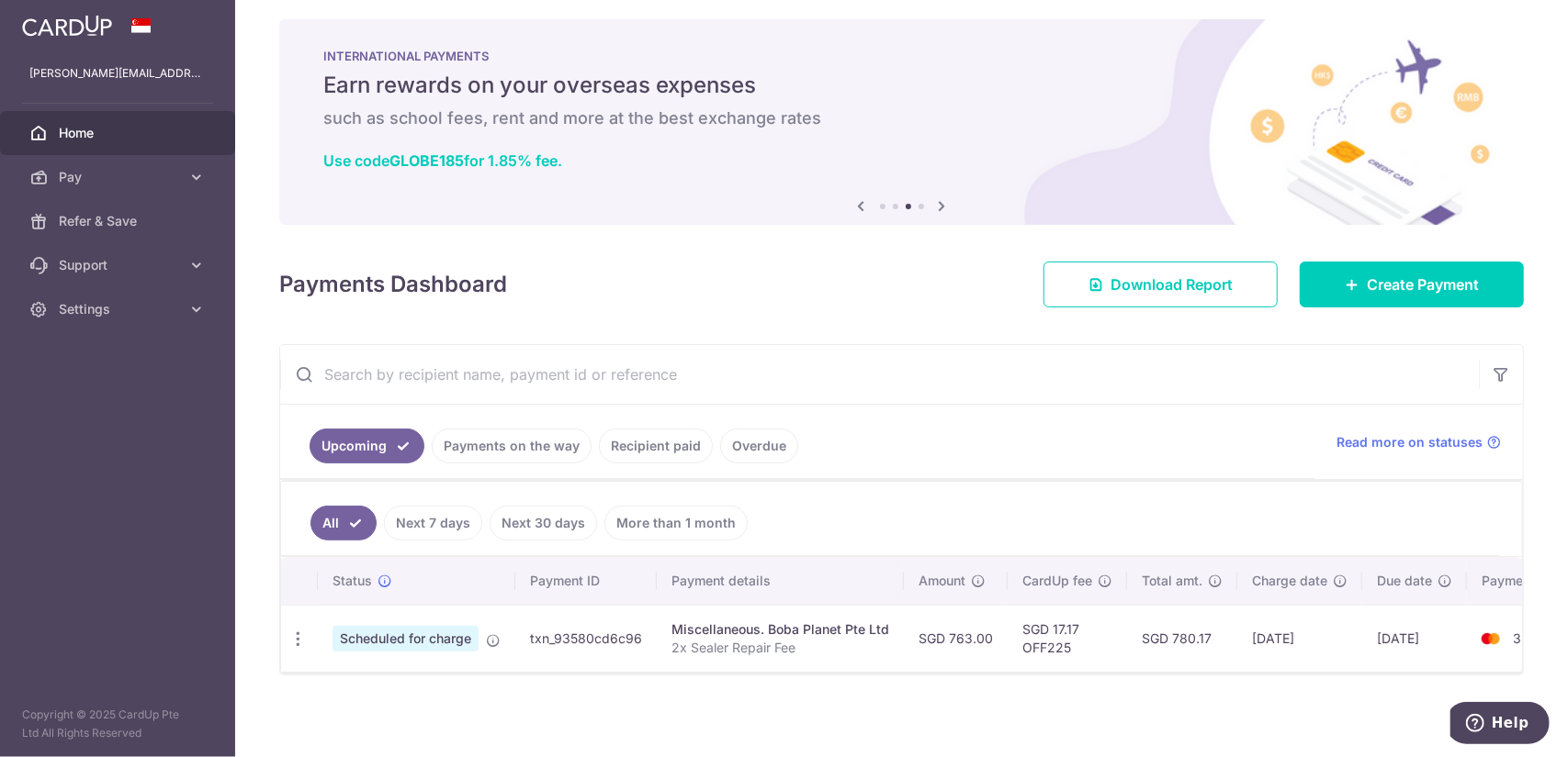
scroll to position [0, 0]
